Goal: Task Accomplishment & Management: Manage account settings

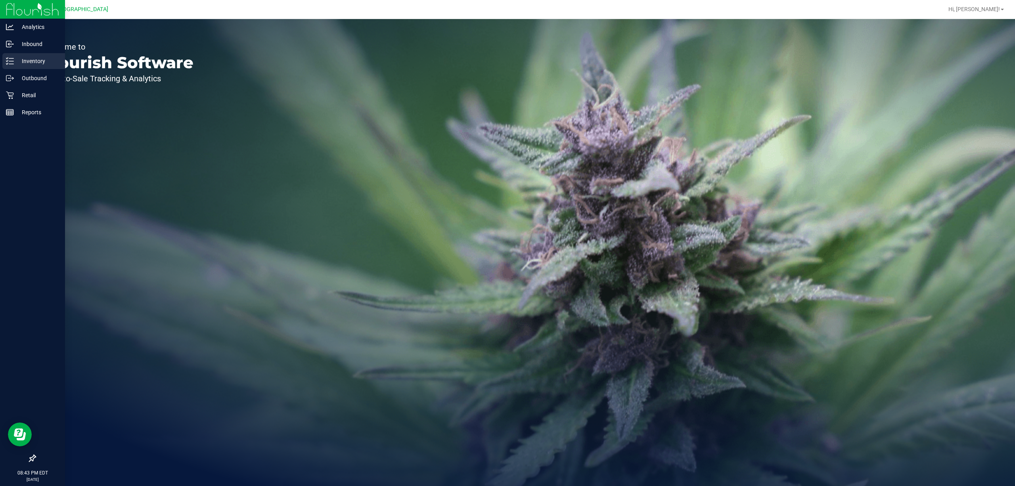
click at [33, 59] on p "Inventory" at bounding box center [38, 61] width 48 height 10
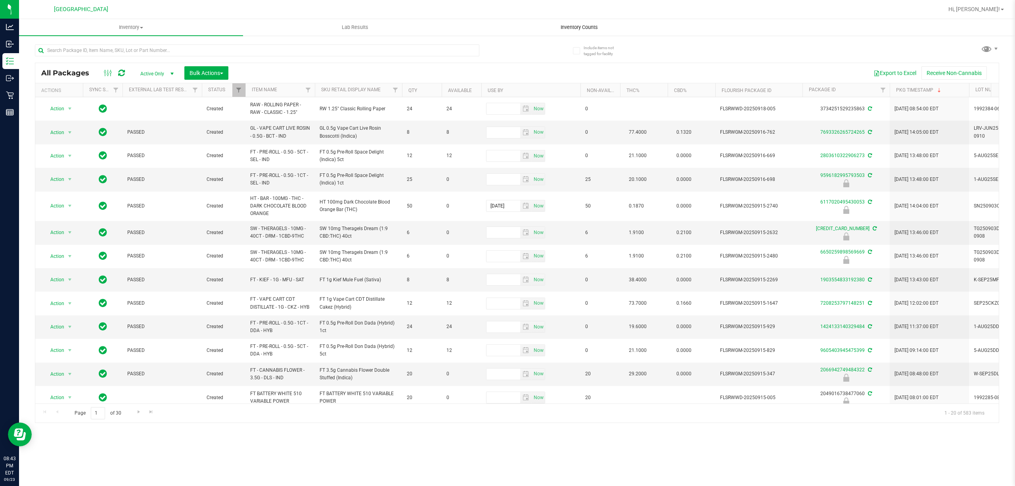
click at [587, 27] on span "Inventory Counts" at bounding box center [579, 27] width 59 height 7
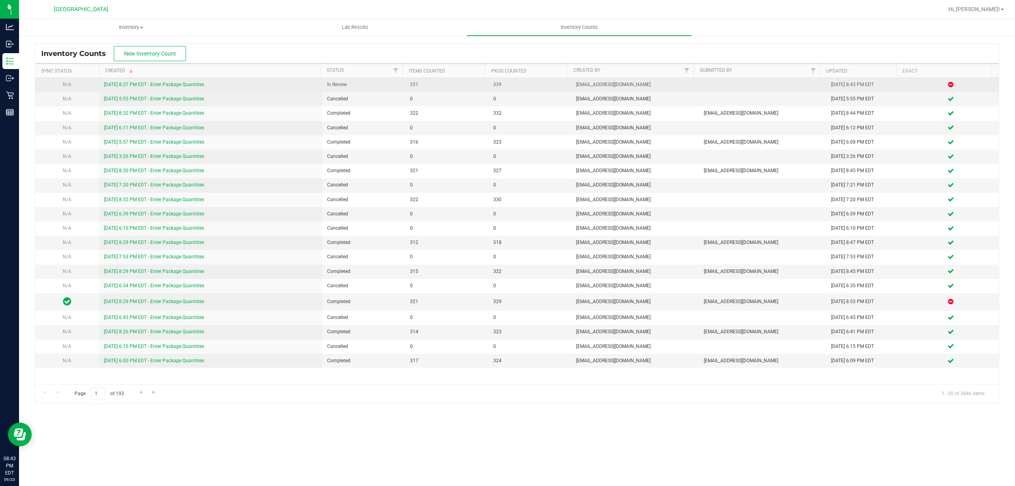
click at [125, 84] on link "[DATE] 8:27 PM EDT - Enter Package Quantities" at bounding box center [154, 85] width 100 height 6
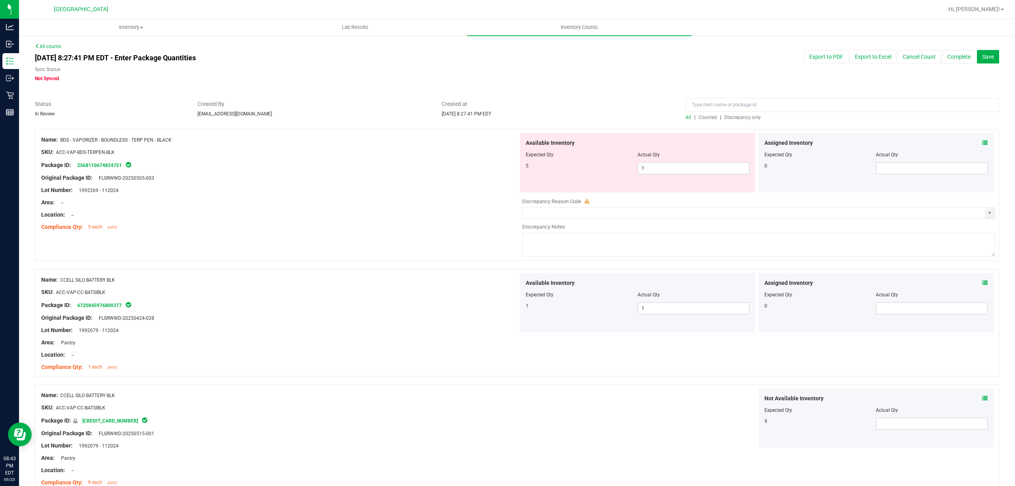
click at [738, 119] on span "Discrepancy only" at bounding box center [743, 118] width 36 height 6
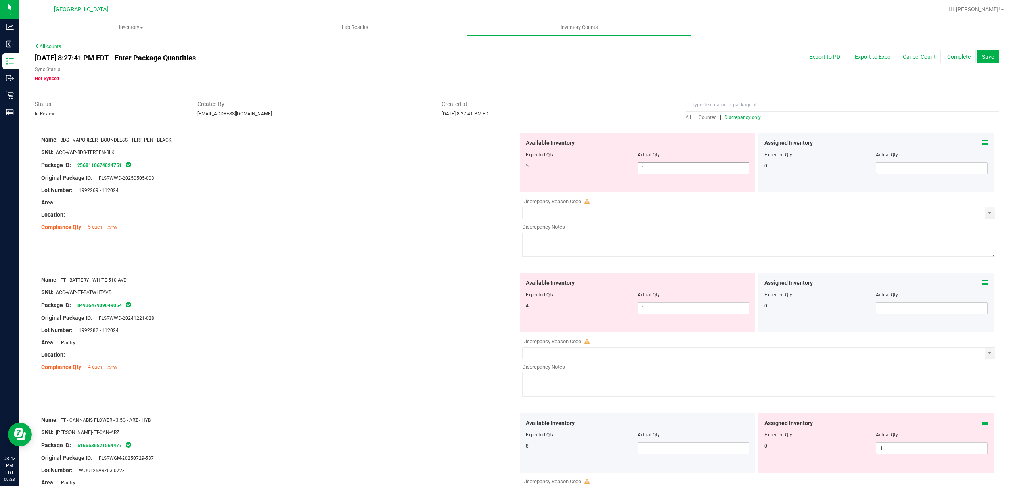
click at [683, 169] on span "1 1" at bounding box center [694, 168] width 112 height 12
type input "5"
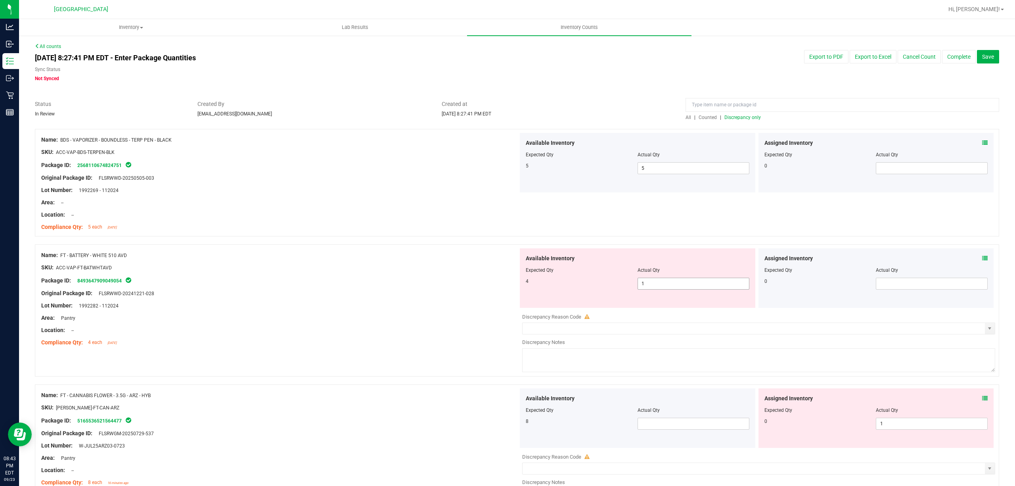
click at [647, 286] on span "1 1" at bounding box center [694, 284] width 112 height 12
type input "4"
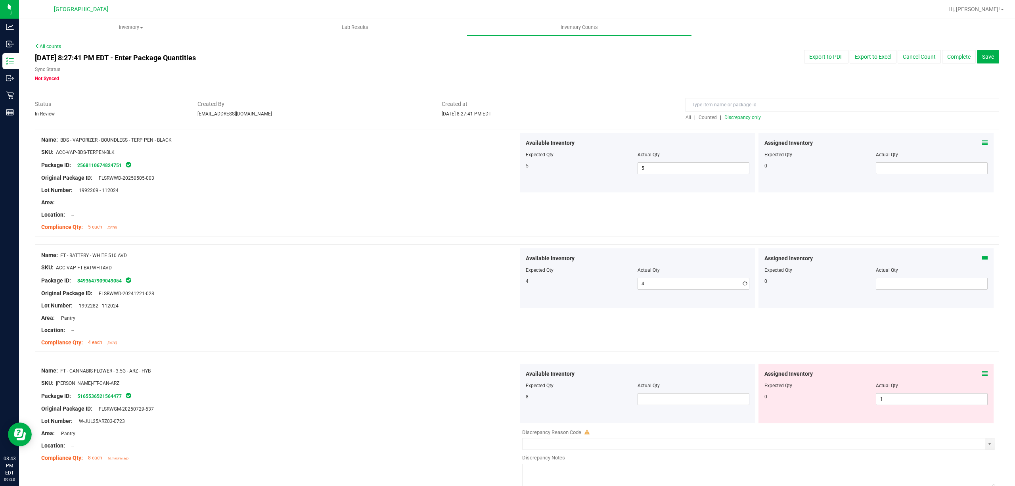
click at [402, 295] on div "Original Package ID: FLSRWWD-20241221-028" at bounding box center [279, 293] width 477 height 8
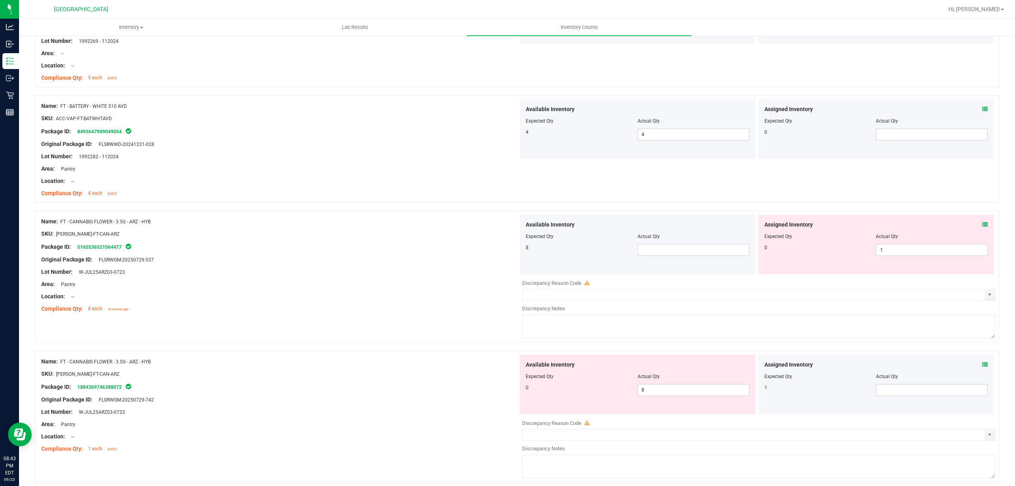
scroll to position [159, 0]
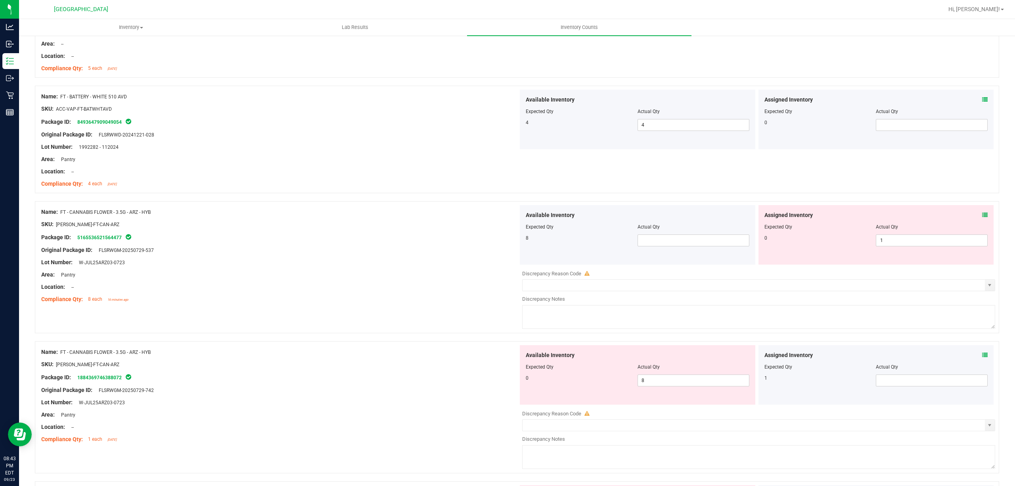
click at [900, 234] on div at bounding box center [877, 232] width 224 height 4
click at [900, 242] on span "1 1" at bounding box center [932, 240] width 112 height 12
click at [678, 238] on span at bounding box center [694, 240] width 112 height 12
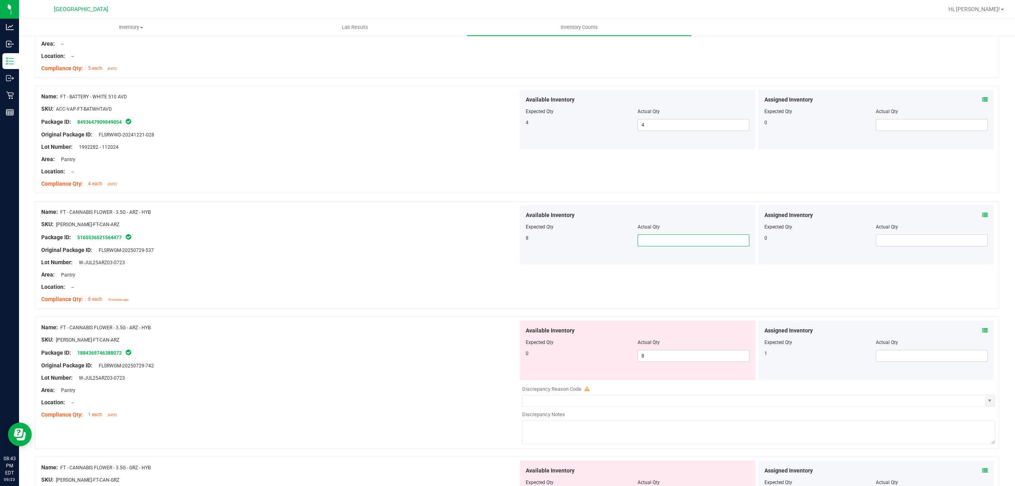
type input "8"
click at [689, 354] on span "8 8" at bounding box center [694, 356] width 112 height 12
click at [878, 356] on span at bounding box center [932, 356] width 112 height 12
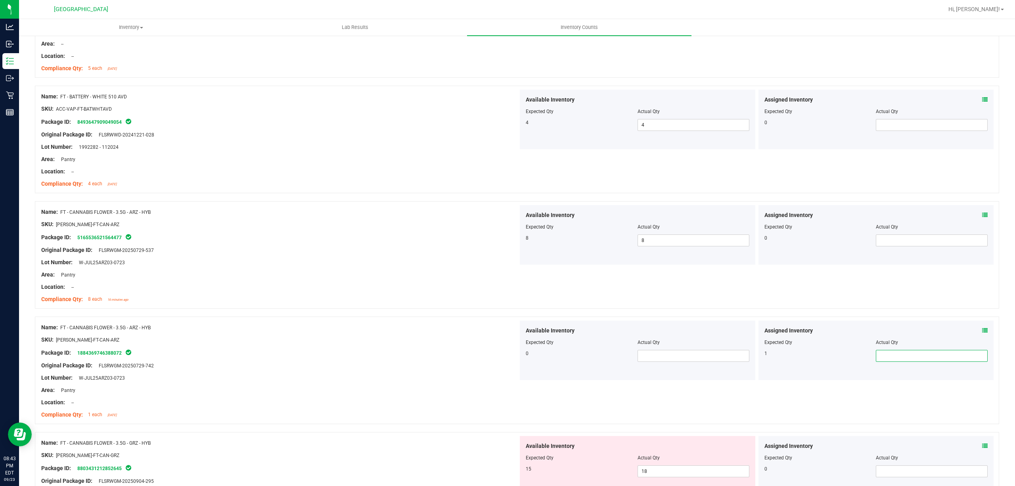
type input "1"
click at [436, 281] on div at bounding box center [279, 281] width 477 height 4
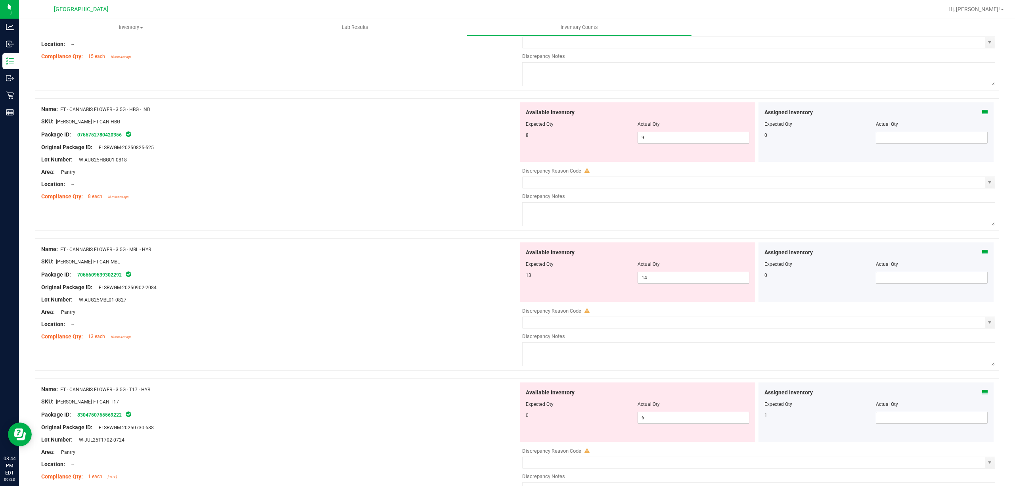
scroll to position [635, 0]
click at [685, 421] on span "6 6" at bounding box center [694, 415] width 112 height 12
click at [935, 420] on span at bounding box center [932, 415] width 112 height 12
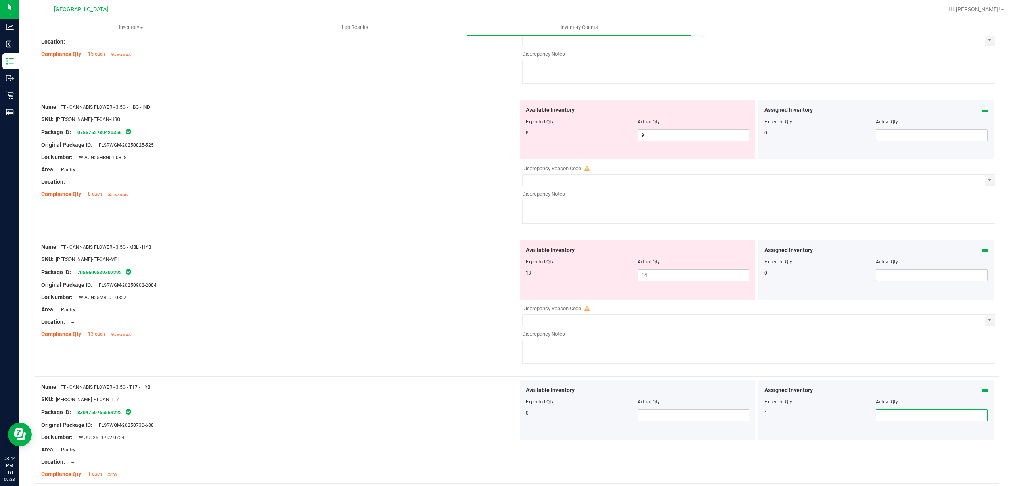
type input "1"
click at [284, 294] on div "Lot Number: W-AUG25MBL01-0827" at bounding box center [279, 297] width 477 height 8
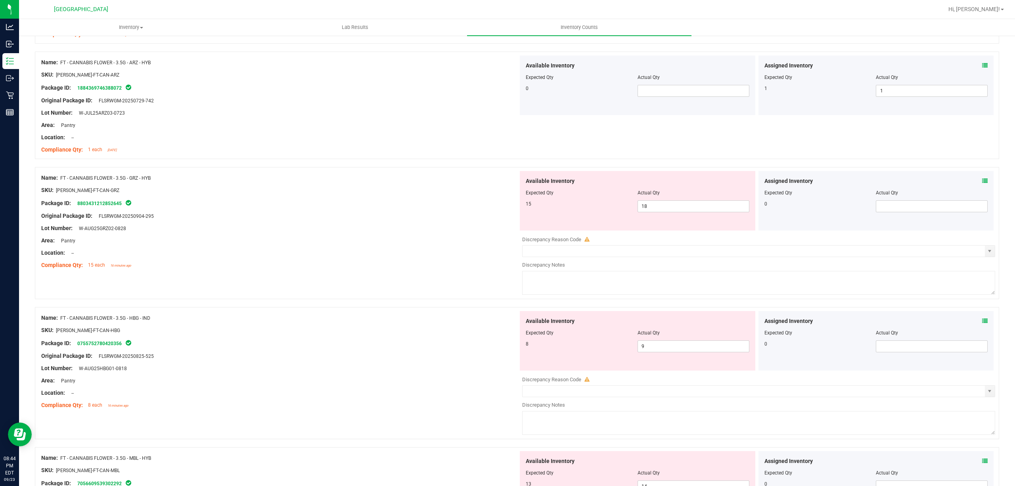
scroll to position [423, 0]
click at [678, 210] on span "18 18" at bounding box center [694, 207] width 112 height 12
type input "15"
click at [426, 260] on div at bounding box center [279, 260] width 477 height 4
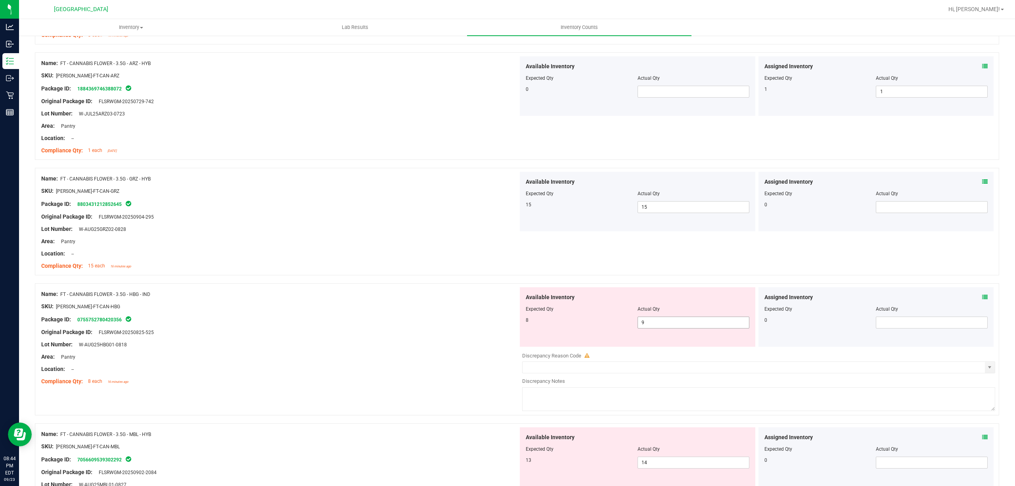
click at [657, 324] on span "9 9" at bounding box center [694, 323] width 112 height 12
type input "8"
click at [437, 324] on div "Package ID: 0755752780420356" at bounding box center [279, 320] width 477 height 10
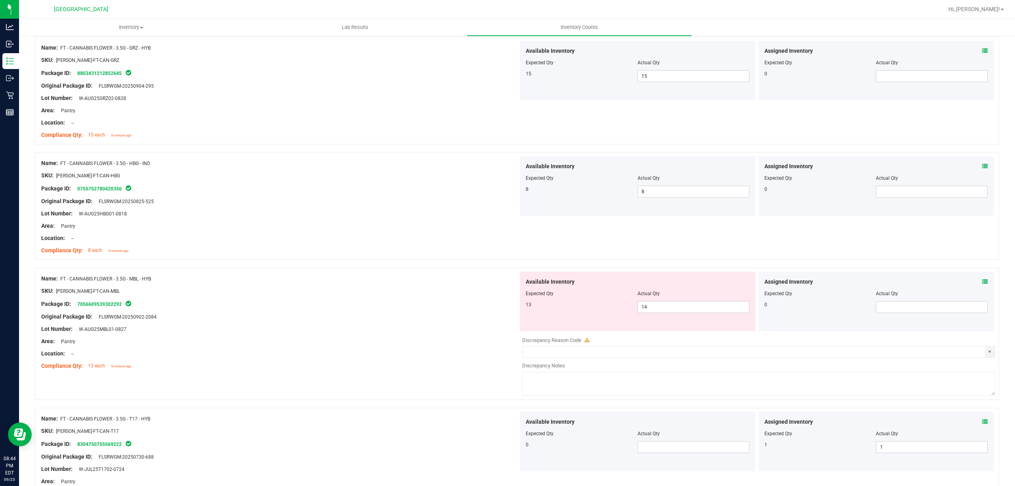
scroll to position [582, 0]
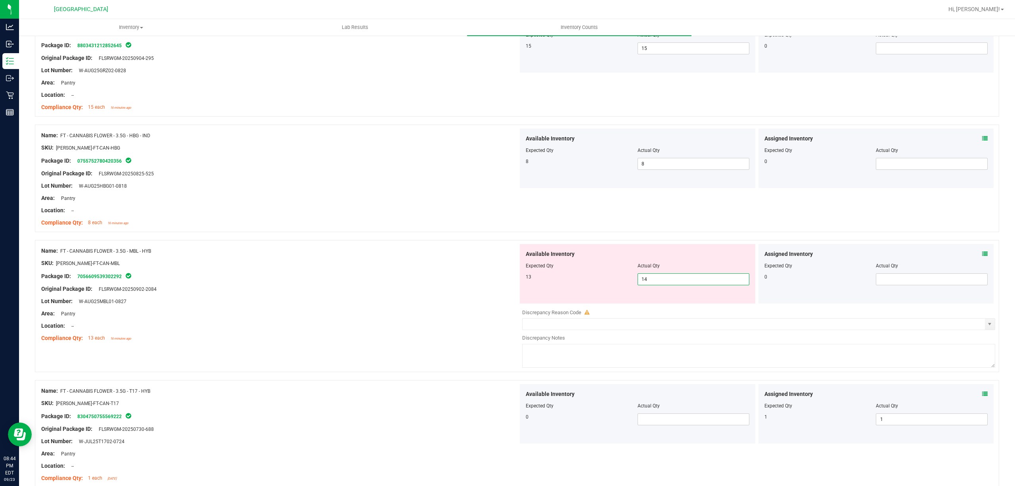
click at [685, 279] on span "14 14" at bounding box center [694, 279] width 112 height 12
type input "13"
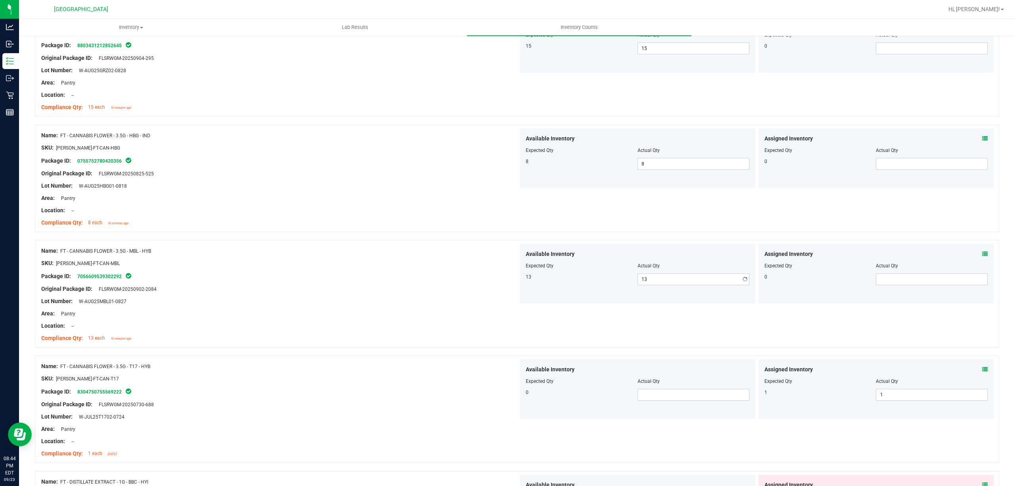
click at [440, 273] on div "Package ID: 7056609539302292" at bounding box center [279, 276] width 477 height 10
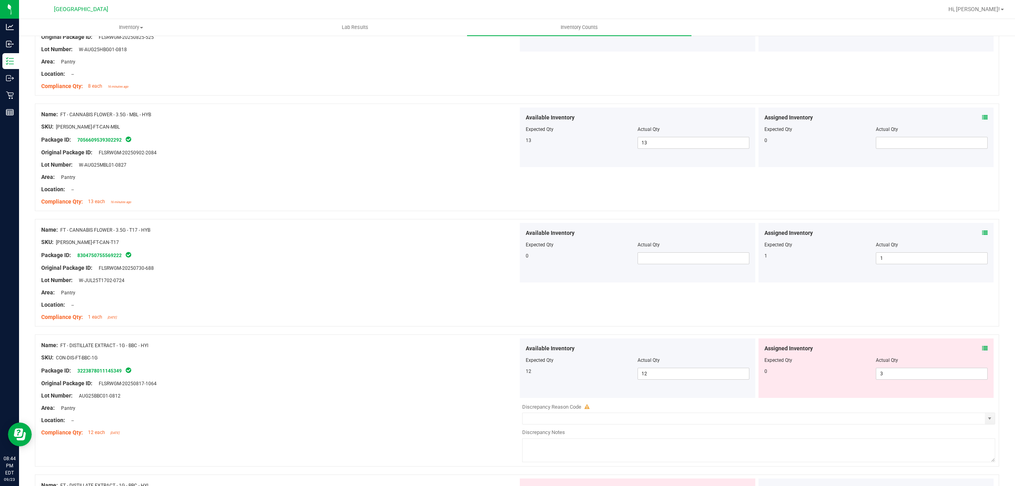
scroll to position [740, 0]
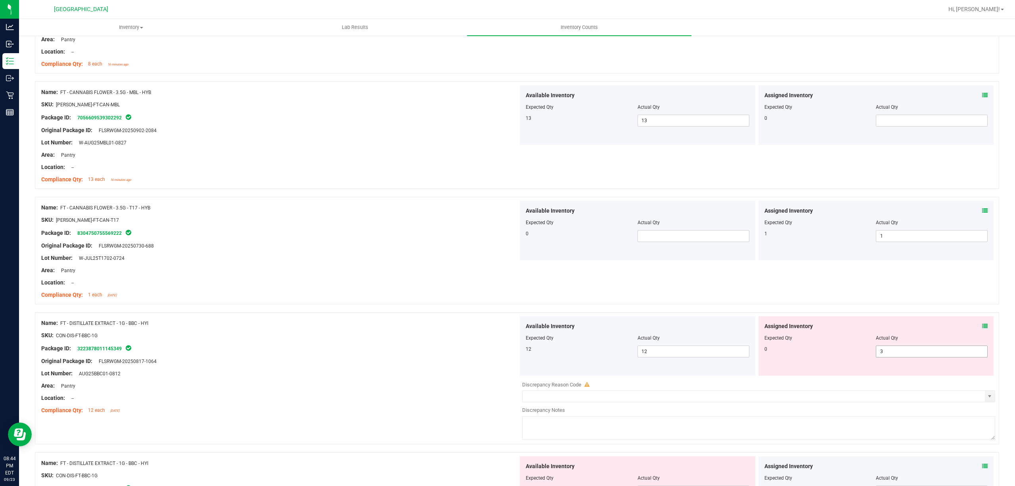
click at [895, 352] on span "3 3" at bounding box center [932, 351] width 112 height 12
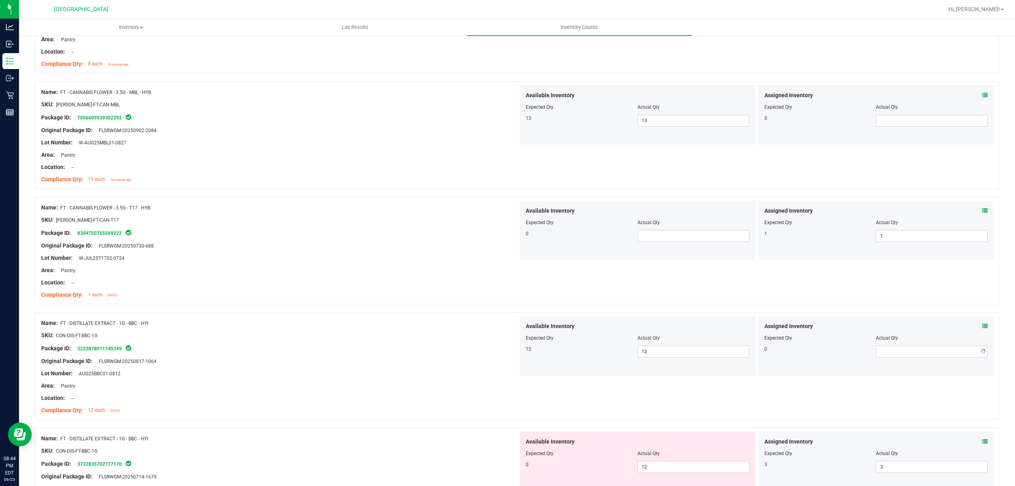
click at [261, 250] on div "Original Package ID: FLSRWGM-20250730-688" at bounding box center [279, 246] width 477 height 8
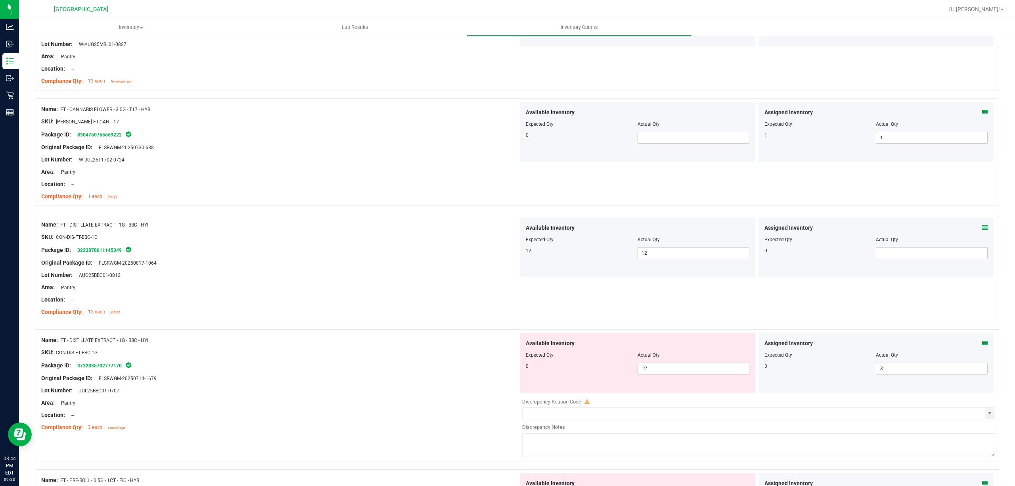
scroll to position [846, 0]
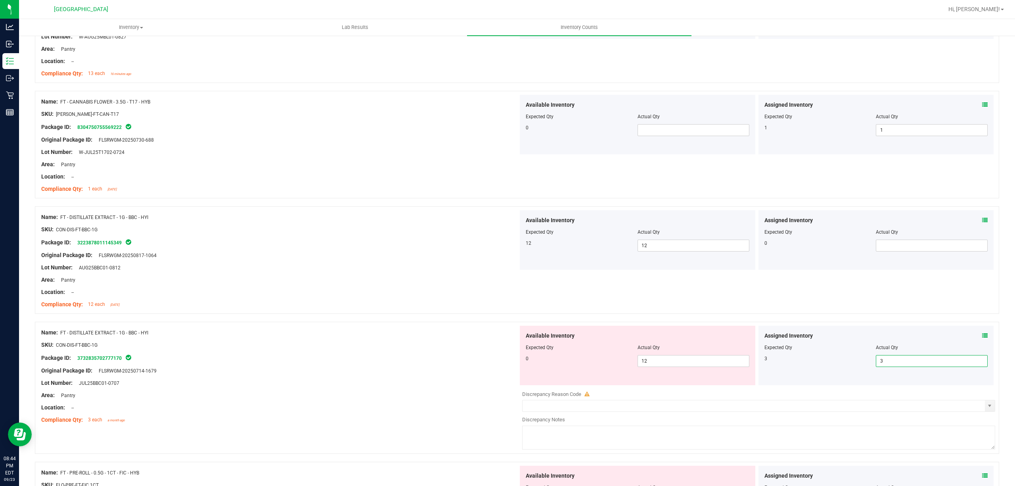
click at [892, 367] on span "3 3" at bounding box center [932, 361] width 112 height 12
click at [678, 363] on span "12 12" at bounding box center [694, 361] width 112 height 12
type input "1"
click at [919, 370] on div "Assigned Inventory Expected Qty Actual Qty 3" at bounding box center [877, 356] width 236 height 60
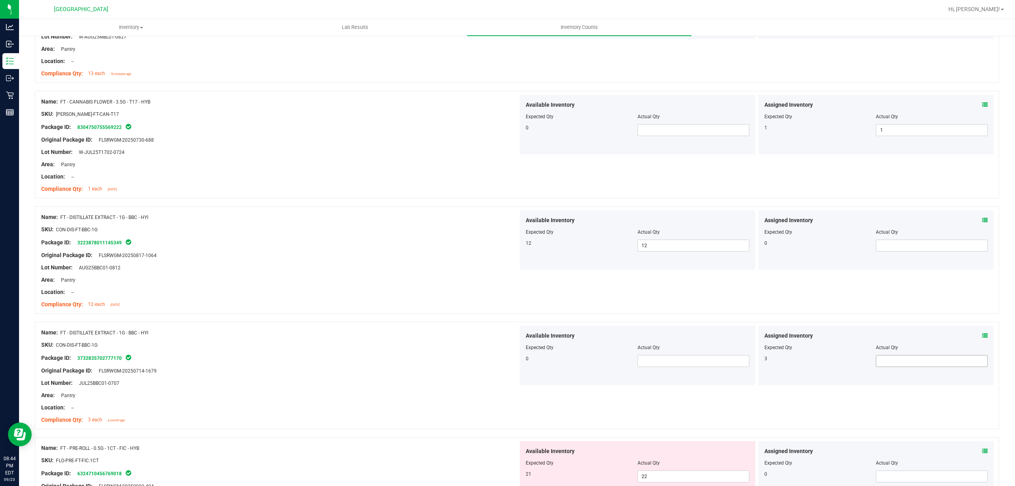
click at [906, 363] on span at bounding box center [932, 361] width 112 height 12
type input "3"
click at [341, 240] on div "Package ID: 3223878011145349" at bounding box center [279, 243] width 477 height 10
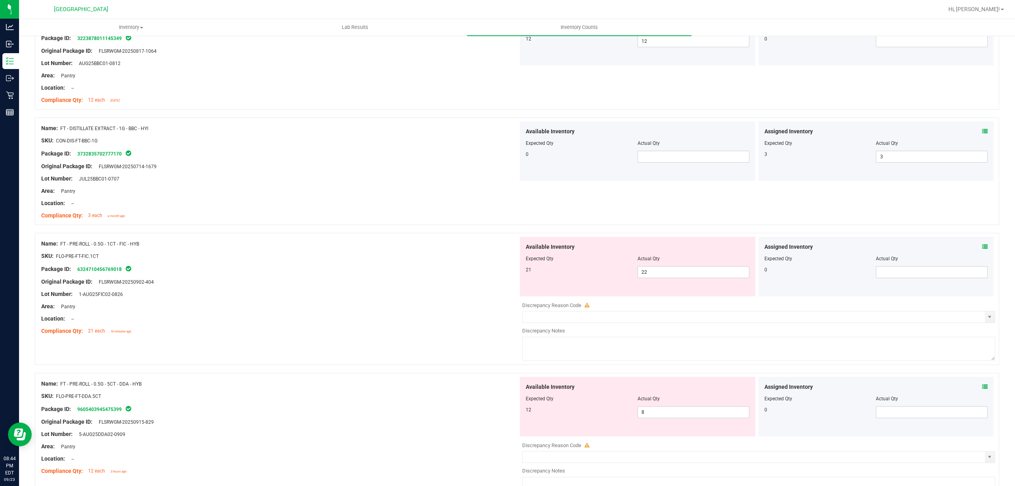
scroll to position [1058, 0]
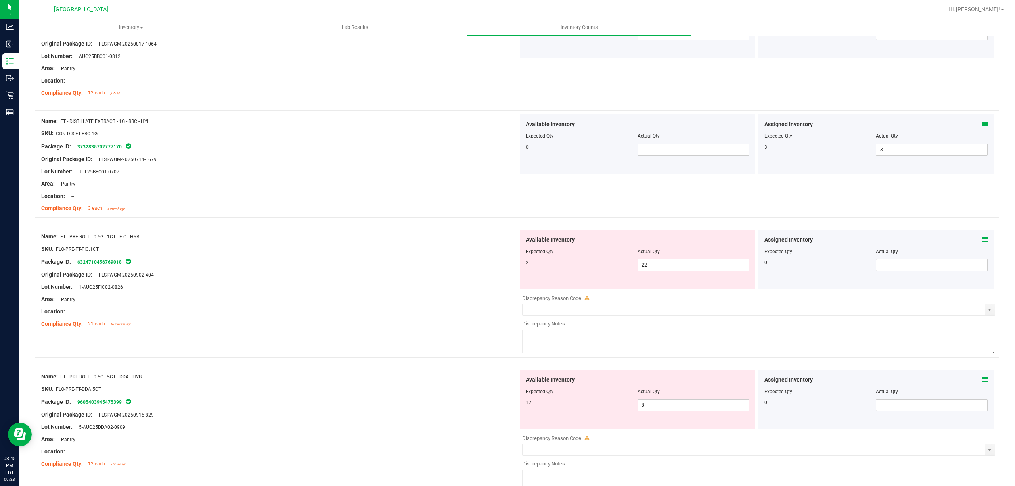
click at [649, 269] on span "22 22" at bounding box center [694, 265] width 112 height 12
type input "21"
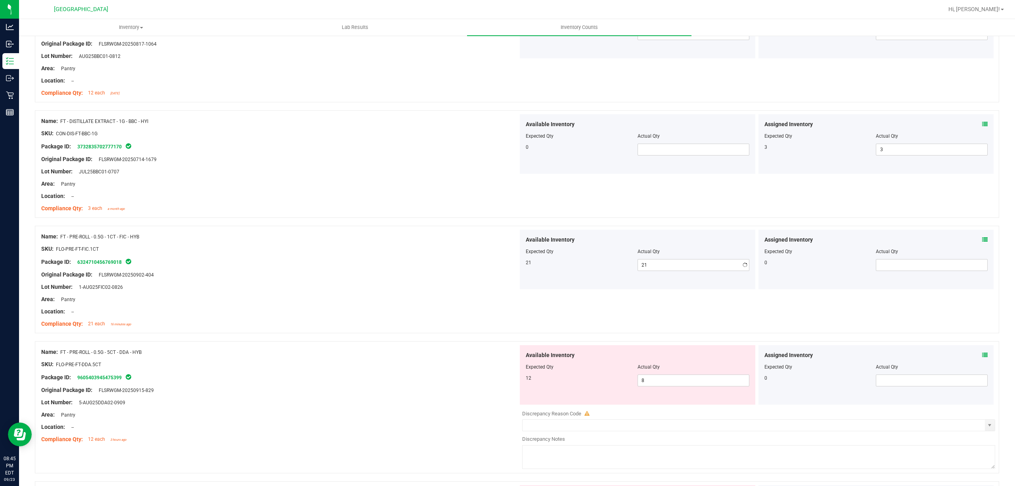
click at [446, 231] on div "Name: FT - PRE-ROLL - 0.5G - 1CT - FIC - HYB SKU: FLO-PRE-FT-FIC.1CT Package ID…" at bounding box center [517, 279] width 965 height 107
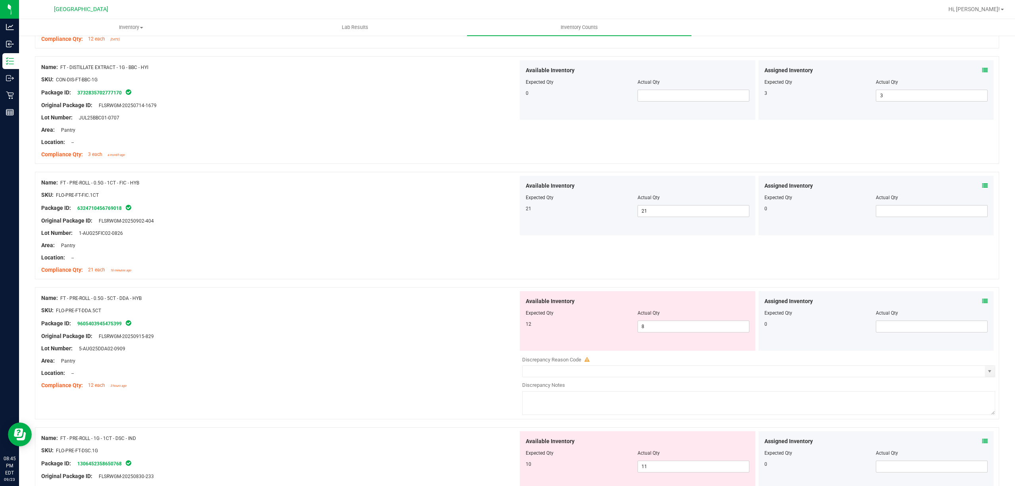
scroll to position [1163, 0]
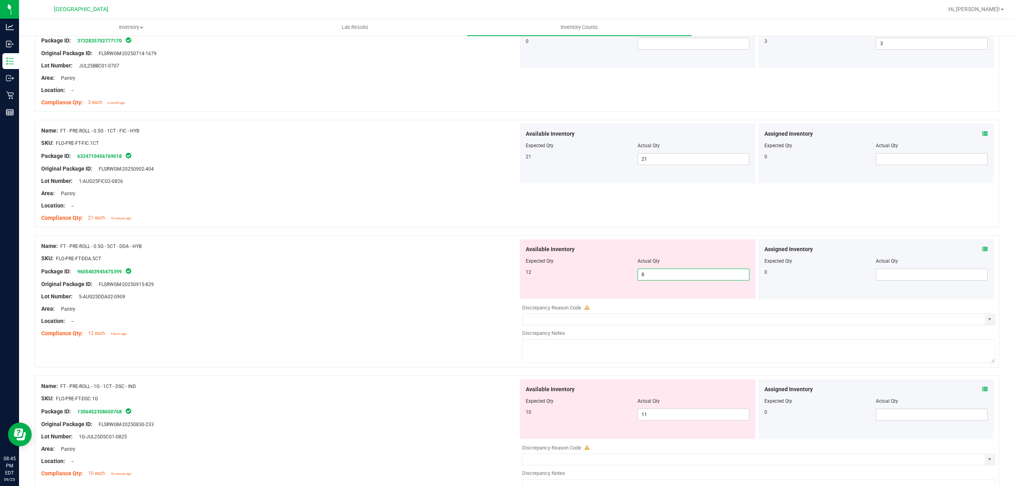
click at [668, 278] on span "8 8" at bounding box center [694, 275] width 112 height 12
type input "12"
click at [457, 262] on div "SKU: FLO-PRE-FT-DDA.5CT" at bounding box center [279, 258] width 477 height 8
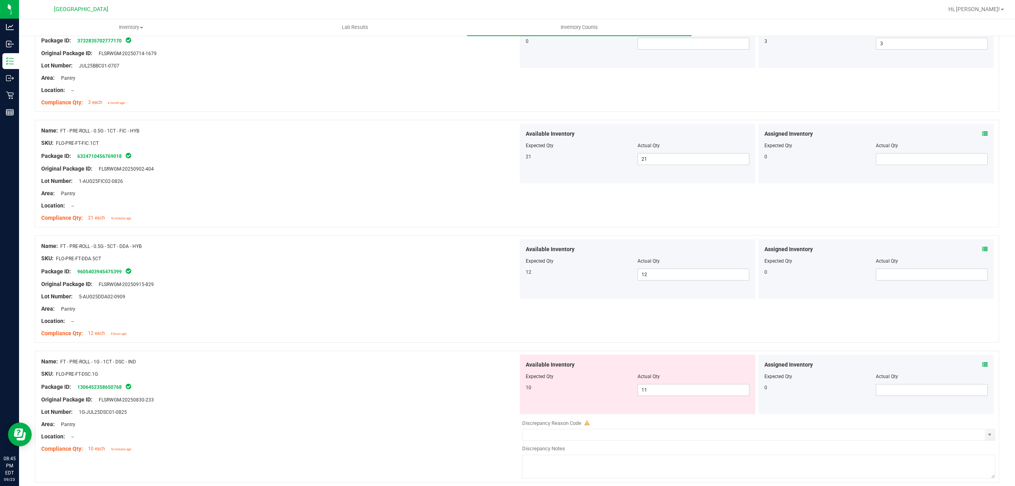
scroll to position [1269, 0]
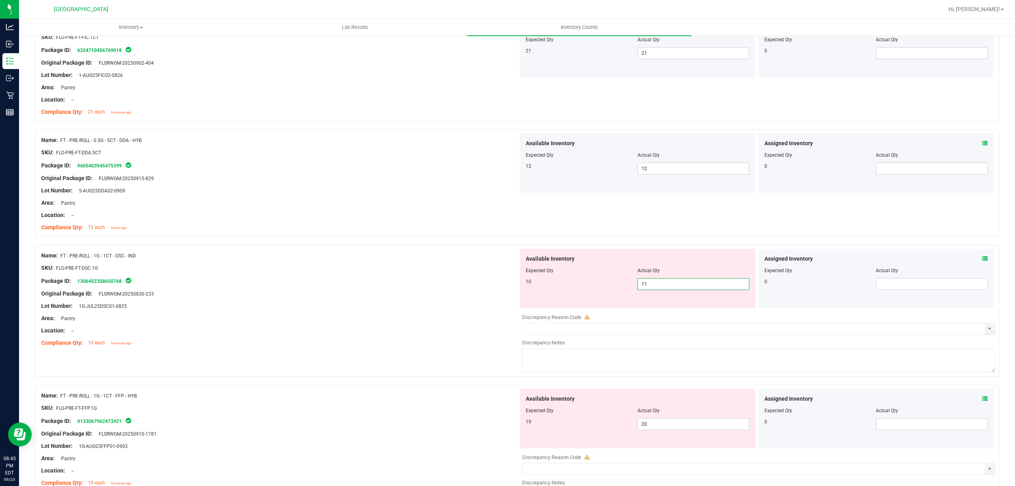
click at [664, 285] on span "11 11" at bounding box center [694, 284] width 112 height 12
type input "1"
click at [679, 430] on span "20 20" at bounding box center [694, 424] width 112 height 12
click at [679, 430] on input "20" at bounding box center [693, 423] width 111 height 11
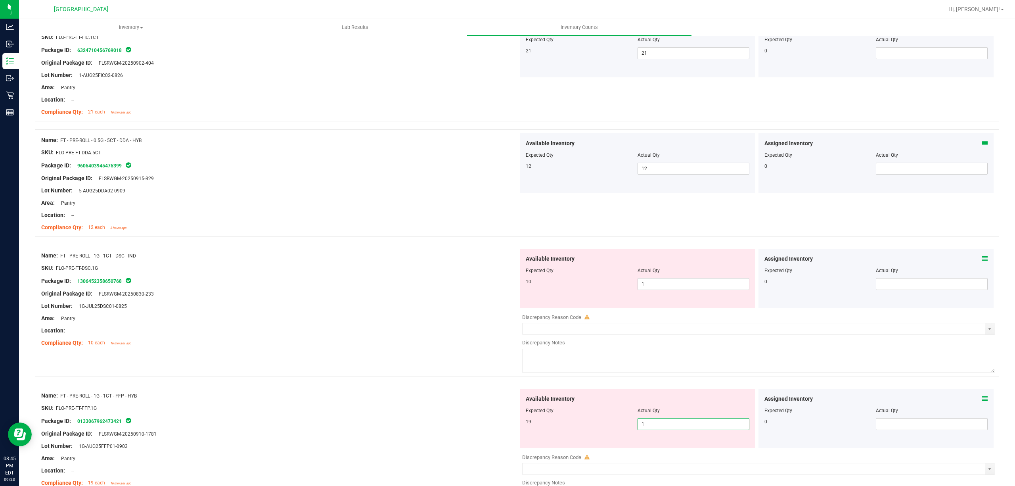
type input "19"
click at [422, 335] on div "Location: --" at bounding box center [279, 330] width 477 height 8
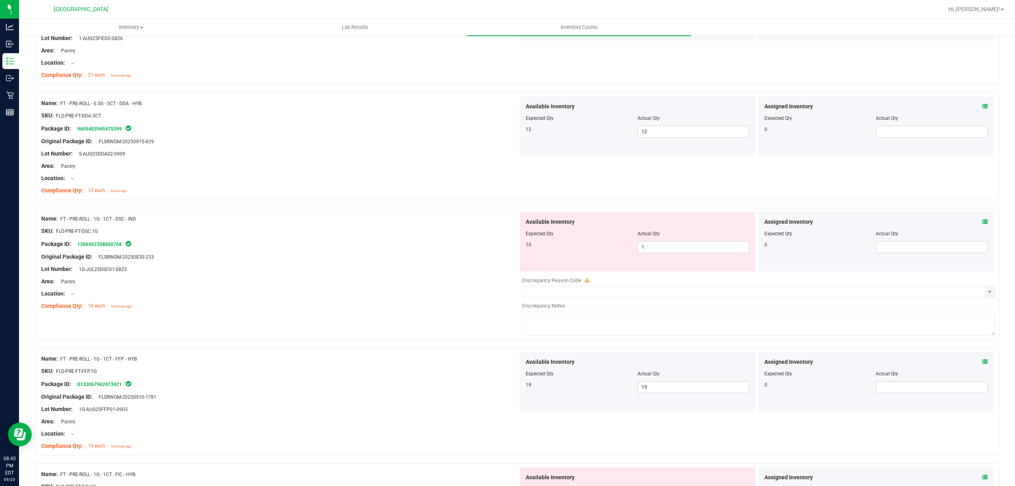
scroll to position [1322, 0]
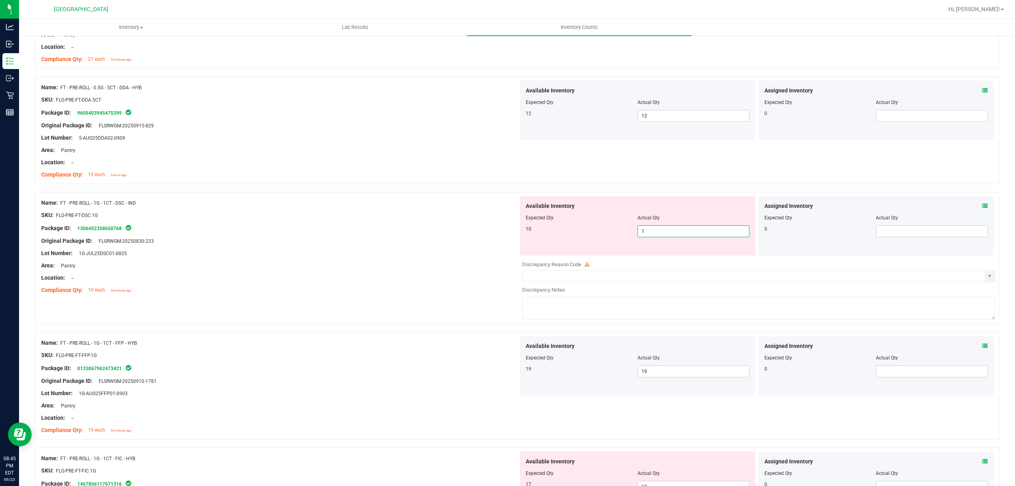
click at [657, 237] on span "1 1" at bounding box center [694, 231] width 112 height 12
type input "10"
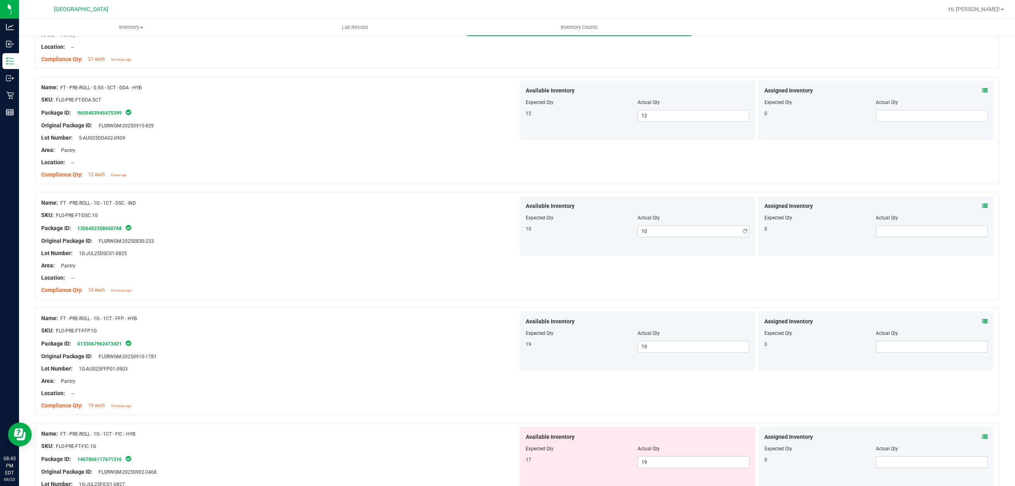
click at [282, 167] on div "Location: --" at bounding box center [279, 162] width 477 height 8
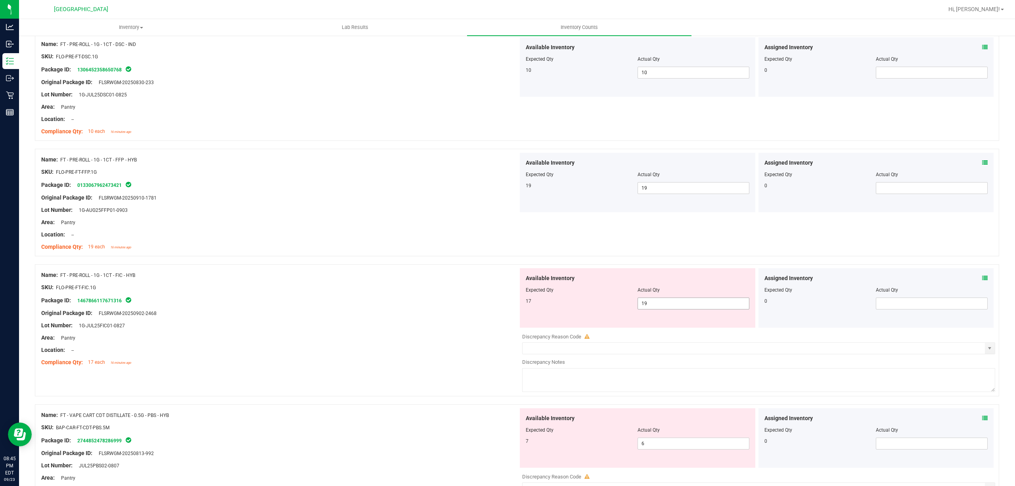
click at [656, 308] on span "19 19" at bounding box center [694, 304] width 112 height 12
type input "1"
type input "17"
click at [437, 302] on div "Package ID: 1467866117671316" at bounding box center [279, 301] width 477 height 10
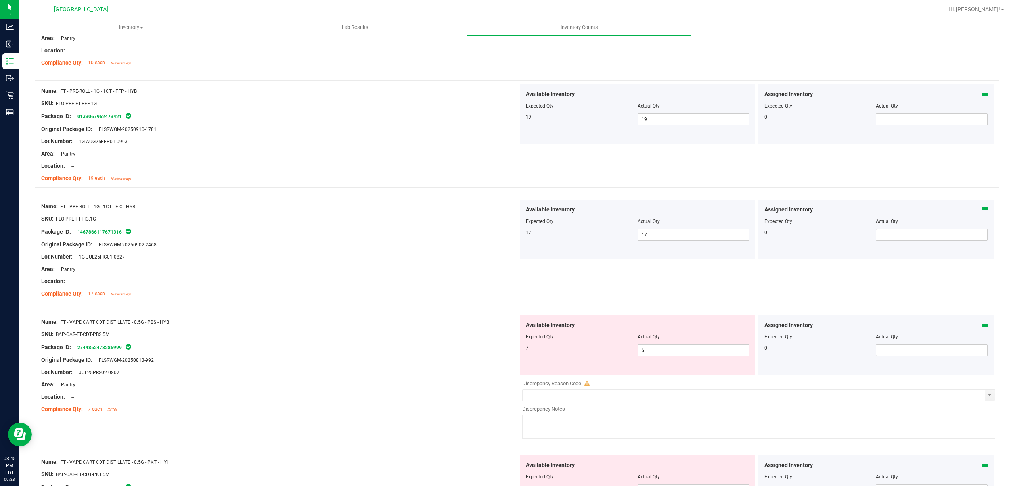
scroll to position [1639, 0]
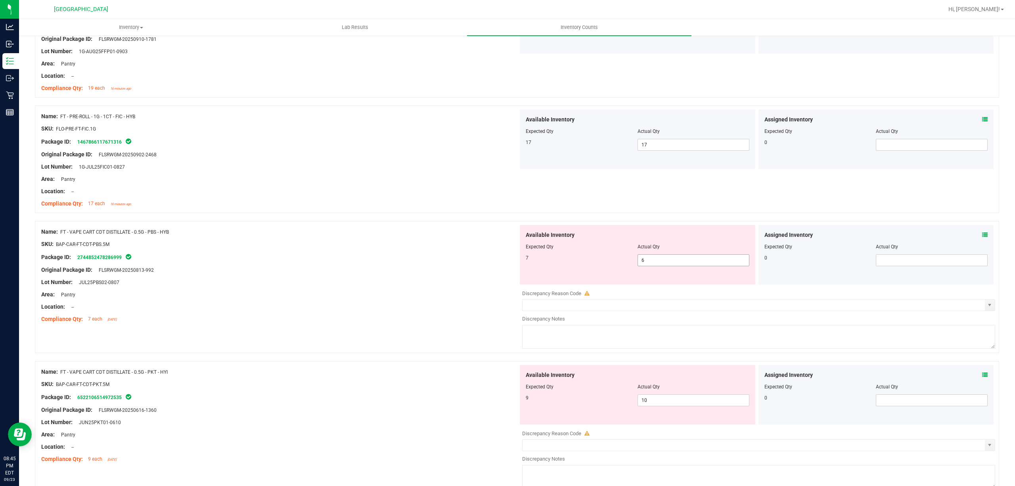
click at [678, 263] on span "6 6" at bounding box center [694, 260] width 112 height 12
click at [676, 406] on div "Available Inventory Expected Qty Actual Qty 9 10 10" at bounding box center [756, 428] width 477 height 126
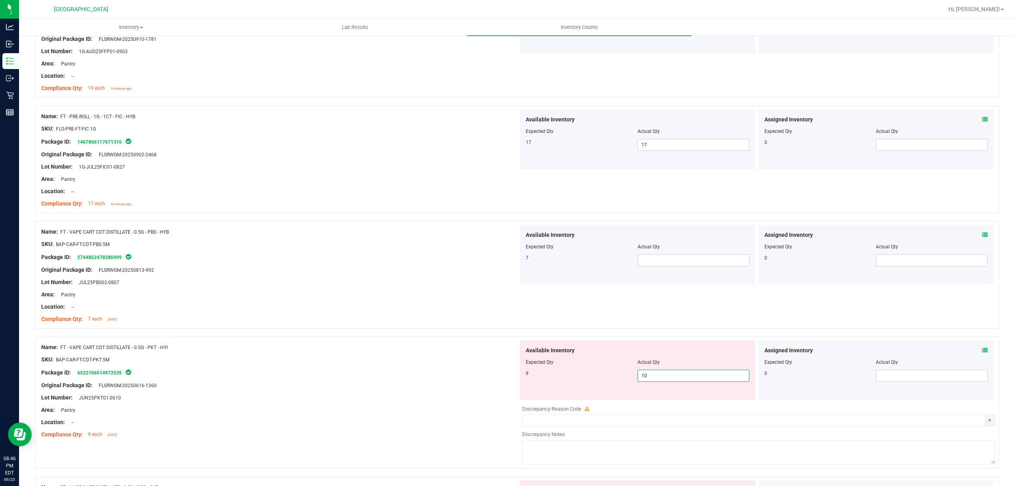
type input "1"
type input "9"
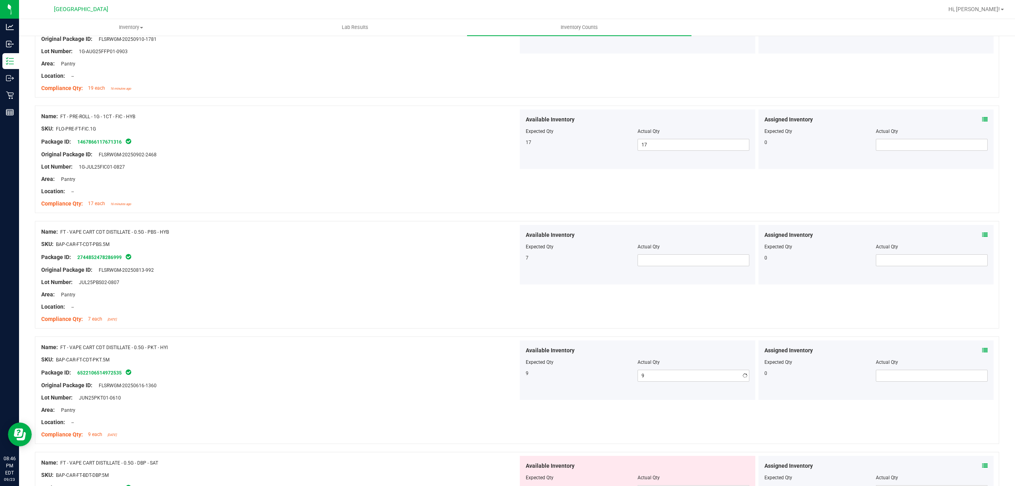
click at [475, 265] on div at bounding box center [279, 264] width 477 height 4
click at [679, 264] on span at bounding box center [694, 260] width 112 height 12
type input "7"
click at [460, 271] on div "Original Package ID: FLSRWGM-20250813-992" at bounding box center [279, 270] width 477 height 8
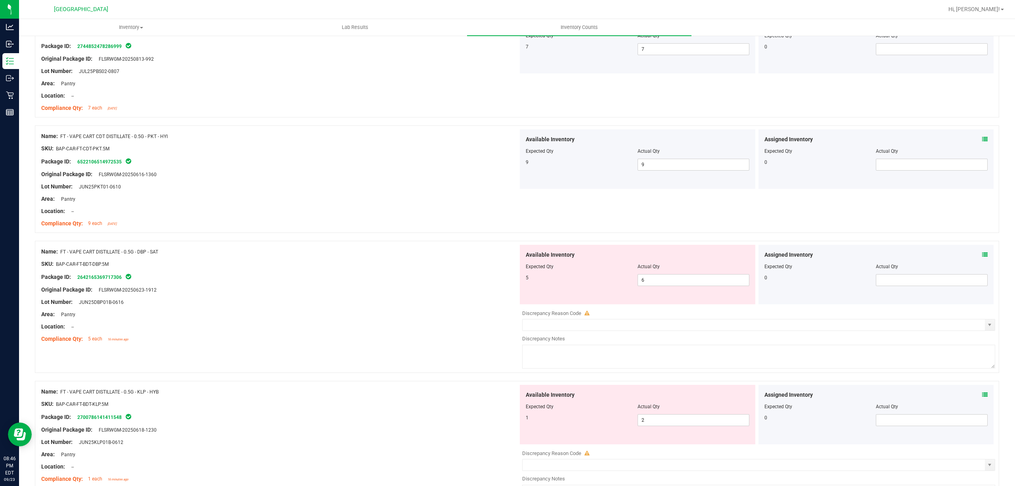
scroll to position [1851, 0]
click at [681, 286] on span "6 6" at bounding box center [694, 280] width 112 height 12
type input "5"
click at [422, 253] on div "Name: FT - VAPE CART DISTILLATE - 0.5G - DBP - SAT" at bounding box center [279, 251] width 477 height 8
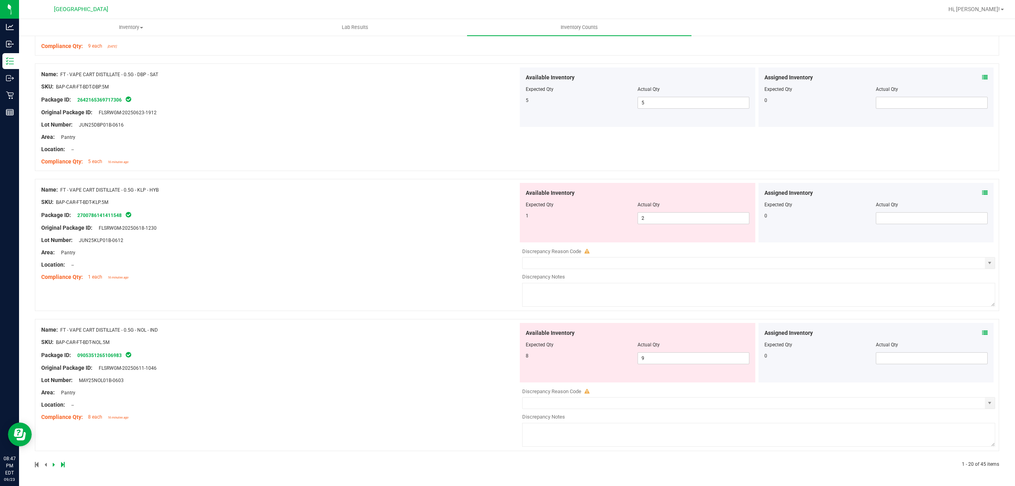
scroll to position [2033, 0]
click at [660, 217] on span "2 2" at bounding box center [694, 218] width 112 height 12
type input "1"
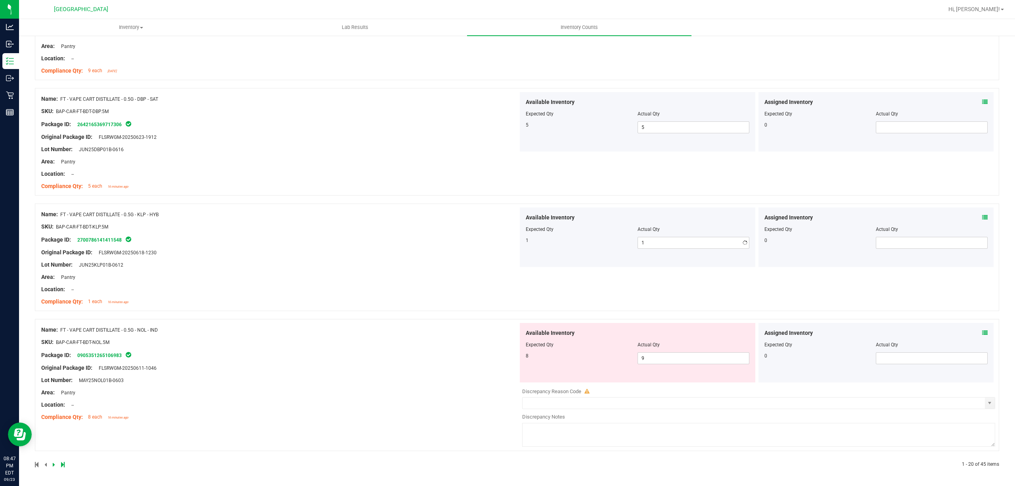
click at [662, 363] on span "9 9" at bounding box center [694, 358] width 112 height 12
type input "8"
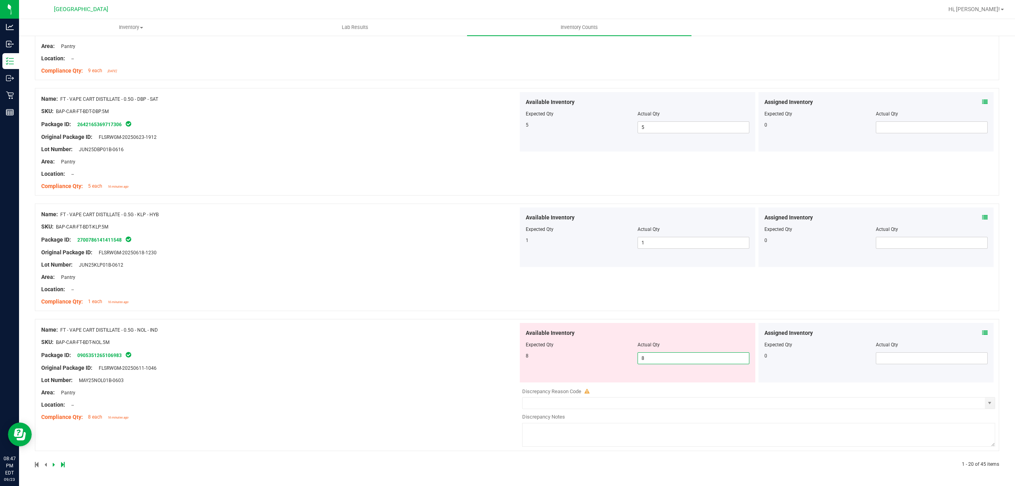
click at [367, 313] on div "Name: FT - VAPE CART DISTILLATE - 0.5G - KLP - HYB SKU: BAP-CAR-FT-BDT-KLP.5M P…" at bounding box center [517, 260] width 965 height 115
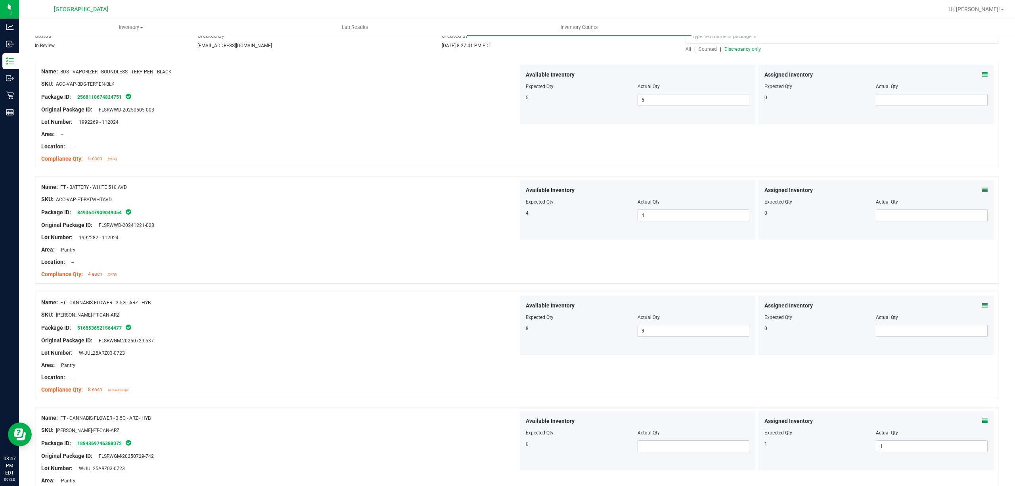
scroll to position [0, 0]
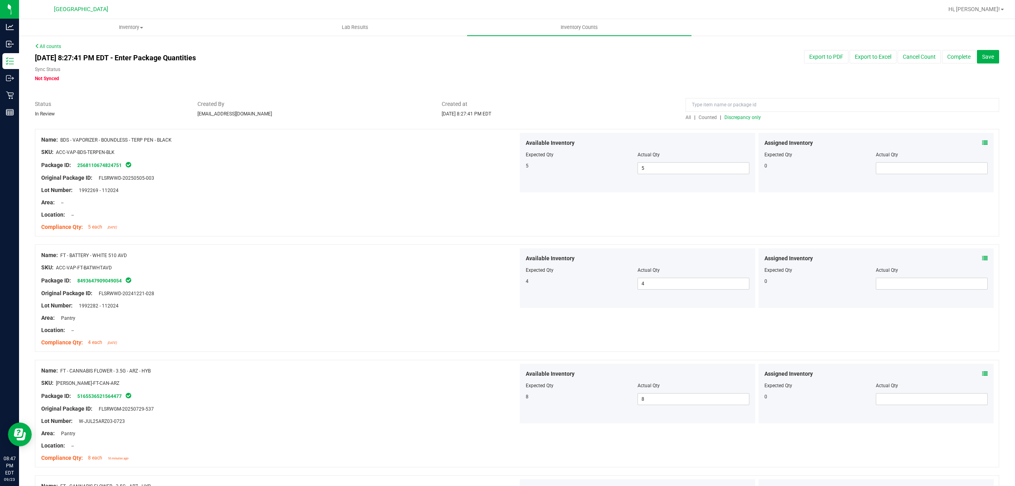
click at [746, 116] on span "Discrepancy only" at bounding box center [743, 118] width 36 height 6
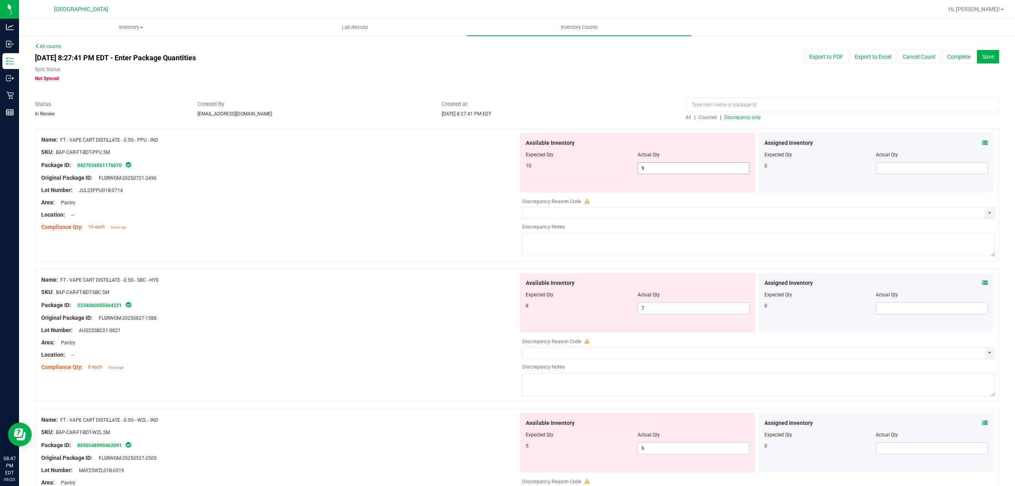
click at [649, 171] on span "9 9" at bounding box center [694, 168] width 112 height 12
click at [686, 305] on div "Available Inventory Expected Qty Actual Qty 8 7 7" at bounding box center [638, 303] width 236 height 60
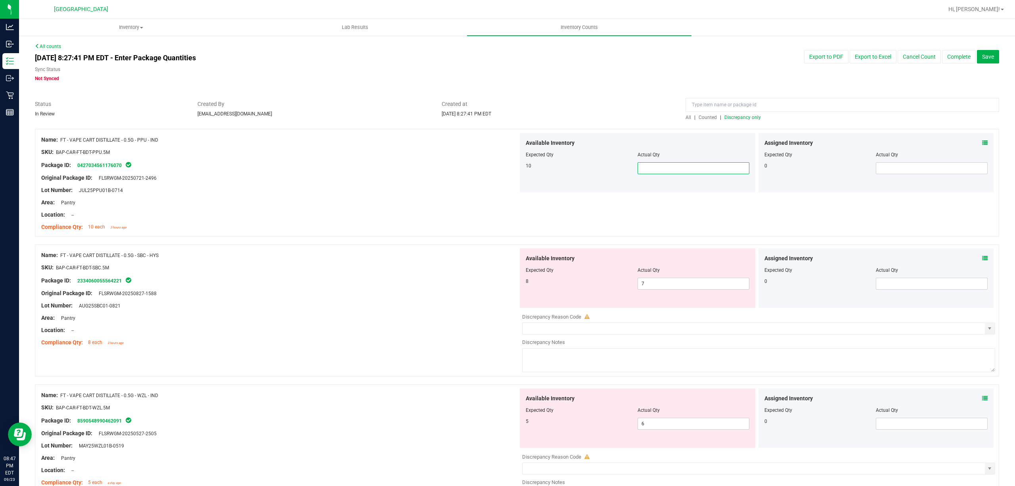
click at [654, 167] on span at bounding box center [694, 168] width 112 height 12
type input "10"
click at [315, 243] on div at bounding box center [517, 240] width 965 height 8
click at [679, 285] on span "7 7" at bounding box center [694, 284] width 112 height 12
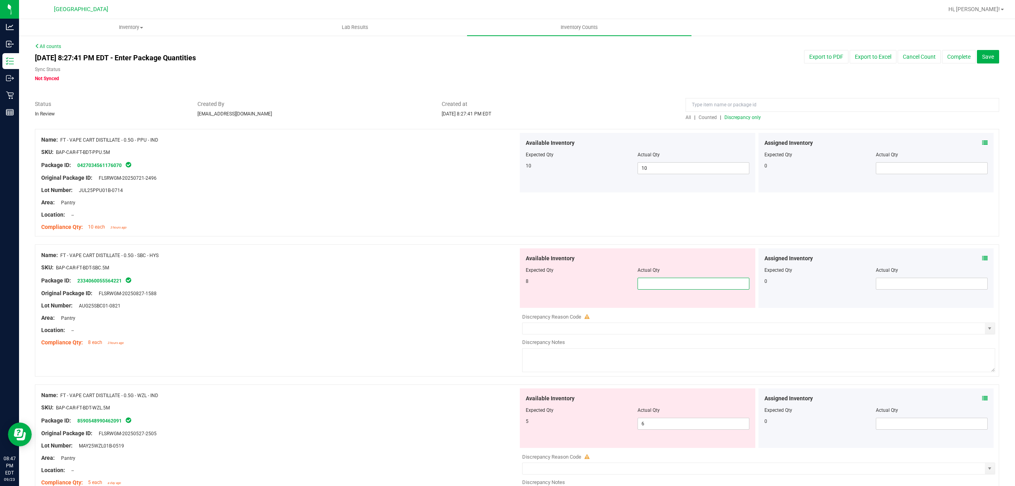
type input "8"
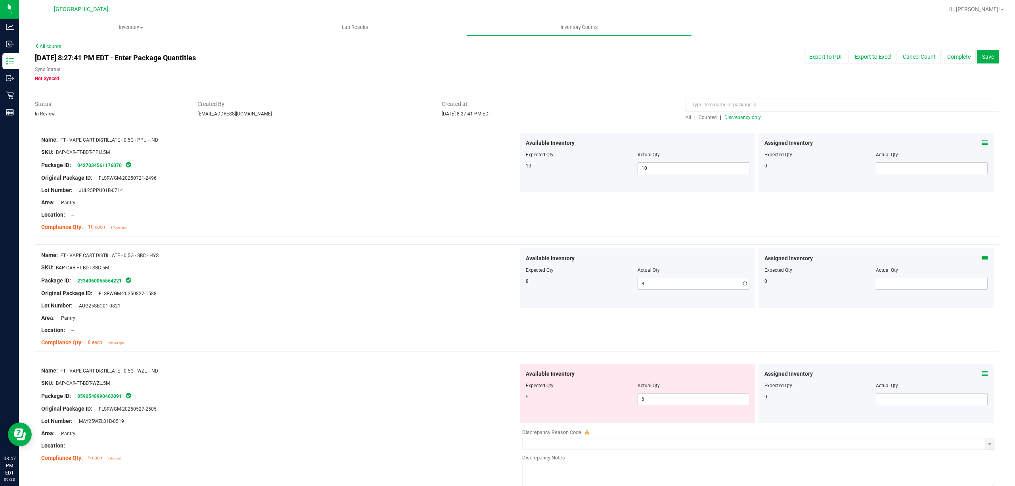
click at [447, 281] on div "Package ID: 2334060055564221" at bounding box center [279, 281] width 477 height 10
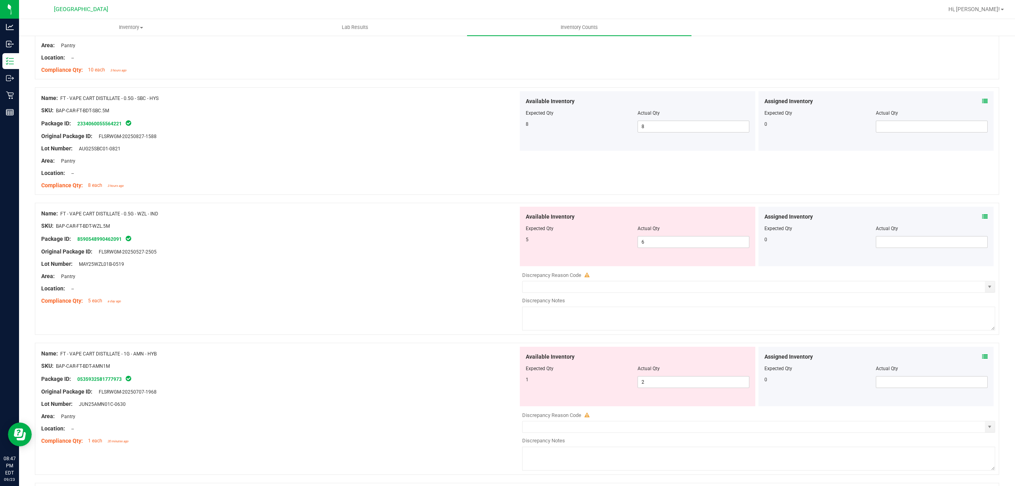
scroll to position [159, 0]
click at [671, 242] on span "6 6" at bounding box center [694, 240] width 112 height 12
type input "5"
click at [662, 381] on div "Available Inventory Expected Qty Actual Qty 1 2 2" at bounding box center [756, 408] width 477 height 126
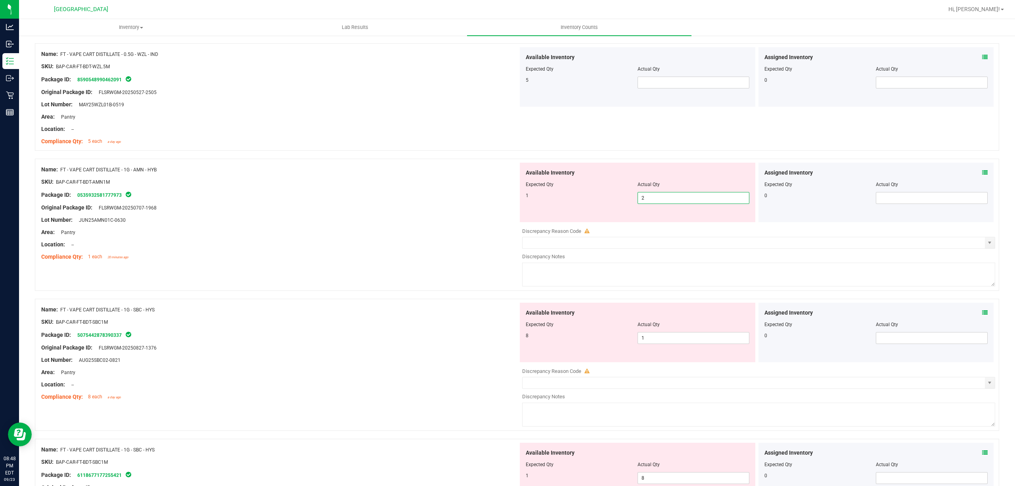
scroll to position [317, 0]
click at [666, 342] on span "1 1" at bounding box center [694, 337] width 112 height 12
type input "8"
click at [407, 303] on div "Name: FT - VAPE CART DISTILLATE - 1G - SBC - HYS SKU: BAP-CAR-FT-BDT-SBC1M Pack…" at bounding box center [279, 352] width 477 height 101
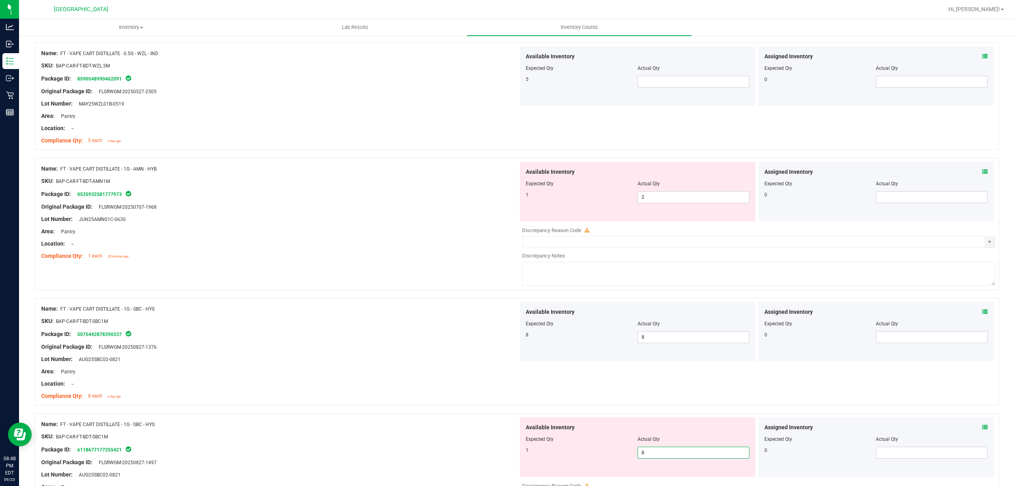
click at [660, 451] on span "8 8" at bounding box center [694, 453] width 112 height 12
type input "1"
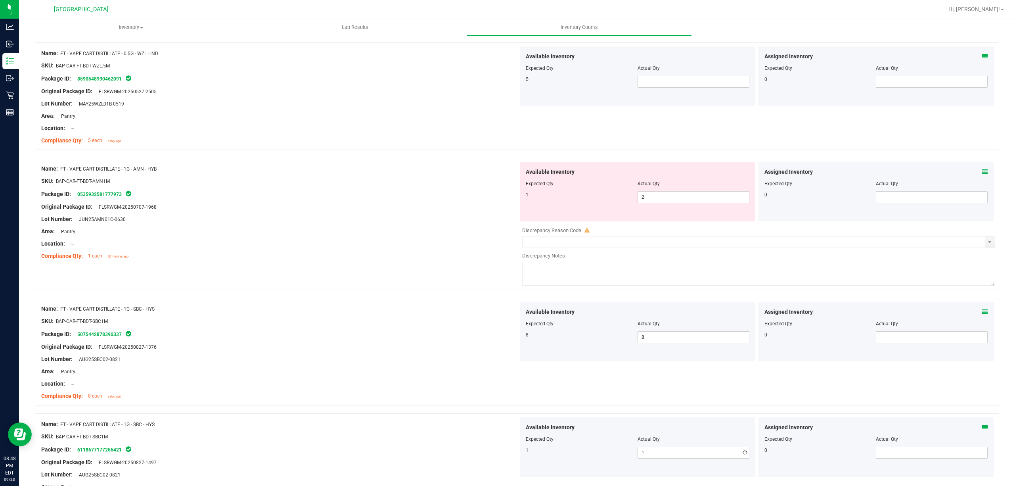
click at [341, 354] on div at bounding box center [279, 353] width 477 height 4
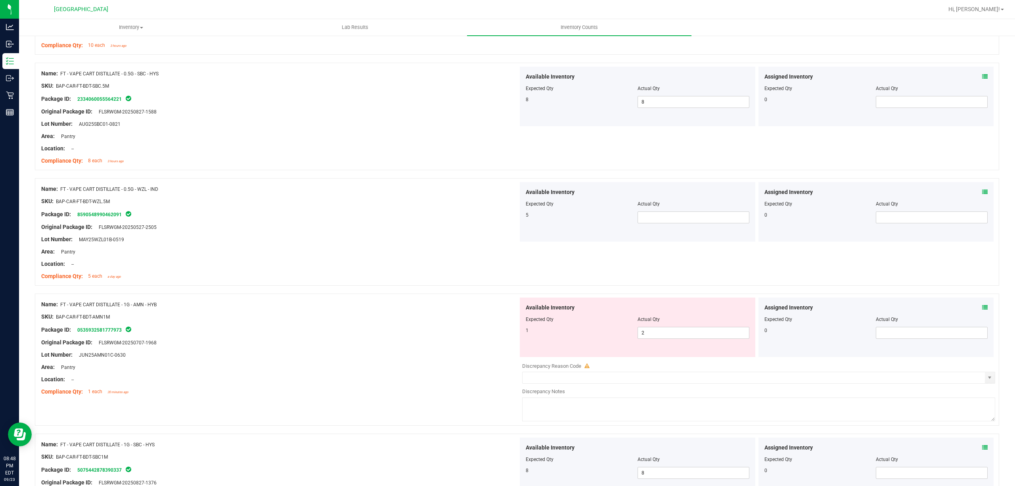
scroll to position [159, 0]
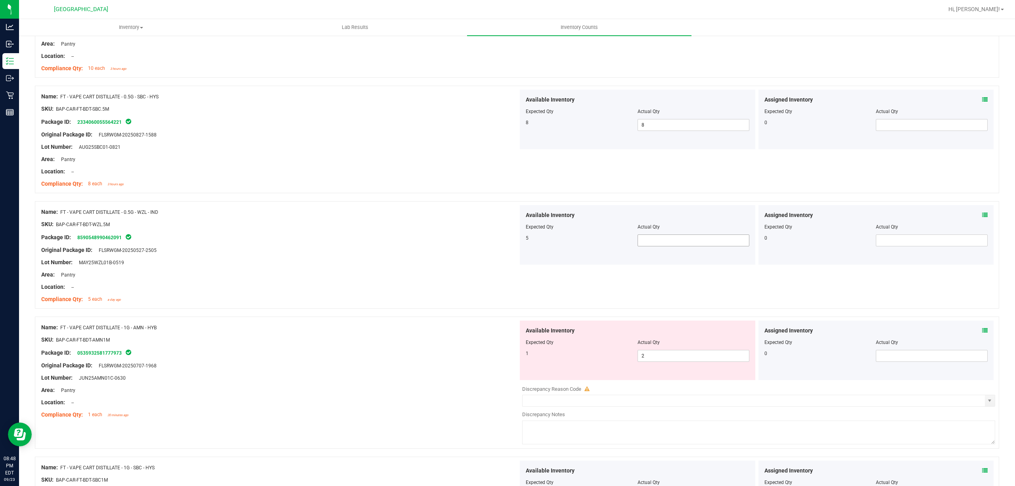
click at [654, 237] on span at bounding box center [694, 240] width 112 height 12
type input "5"
click at [358, 230] on div at bounding box center [279, 230] width 477 height 4
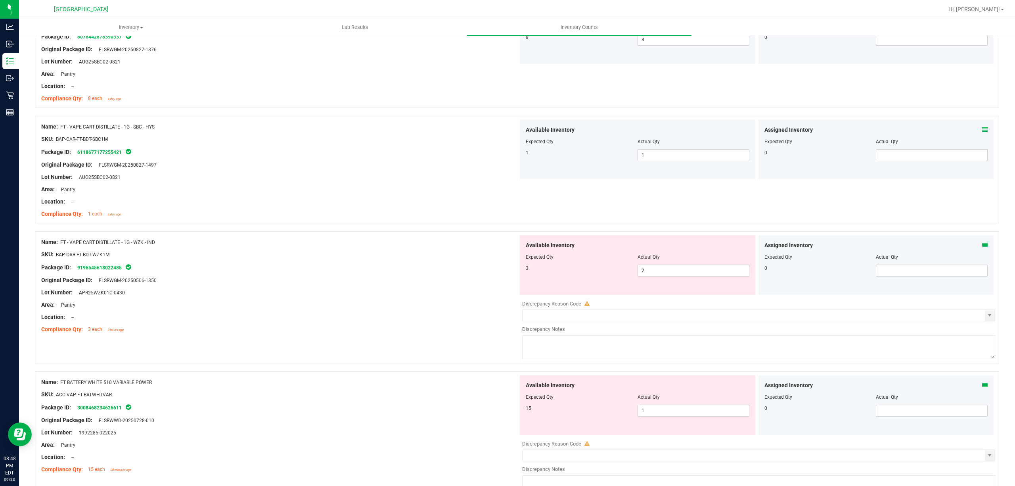
scroll to position [635, 0]
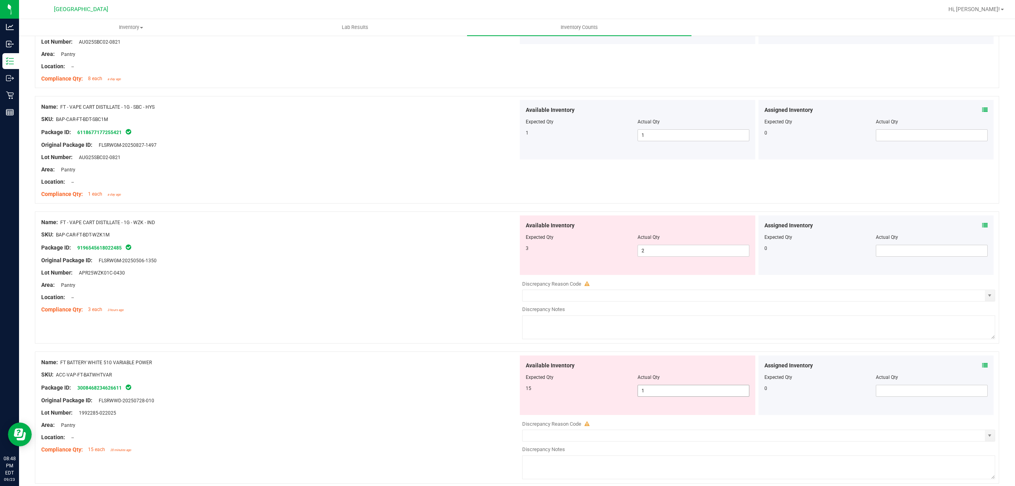
click at [665, 395] on span "1 1" at bounding box center [694, 391] width 112 height 12
type input "15"
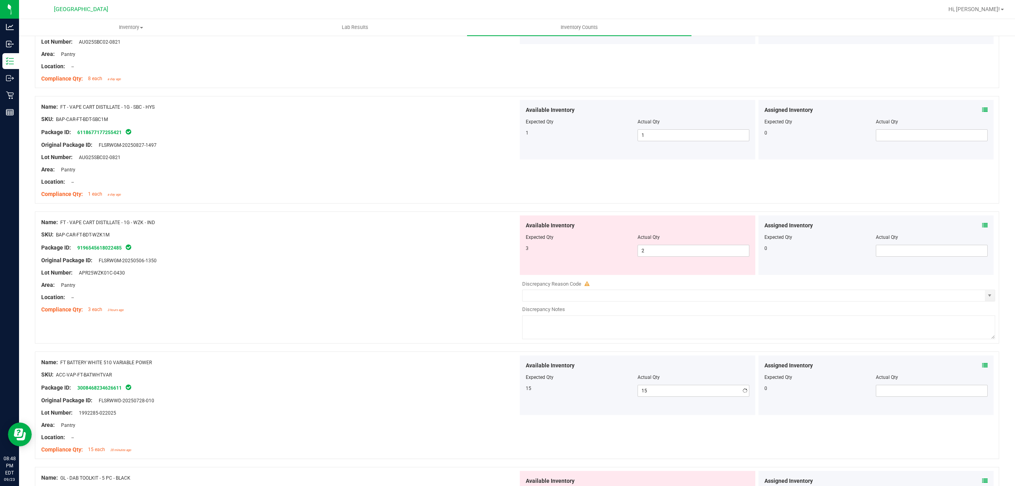
click at [335, 297] on div "Location: --" at bounding box center [279, 297] width 477 height 8
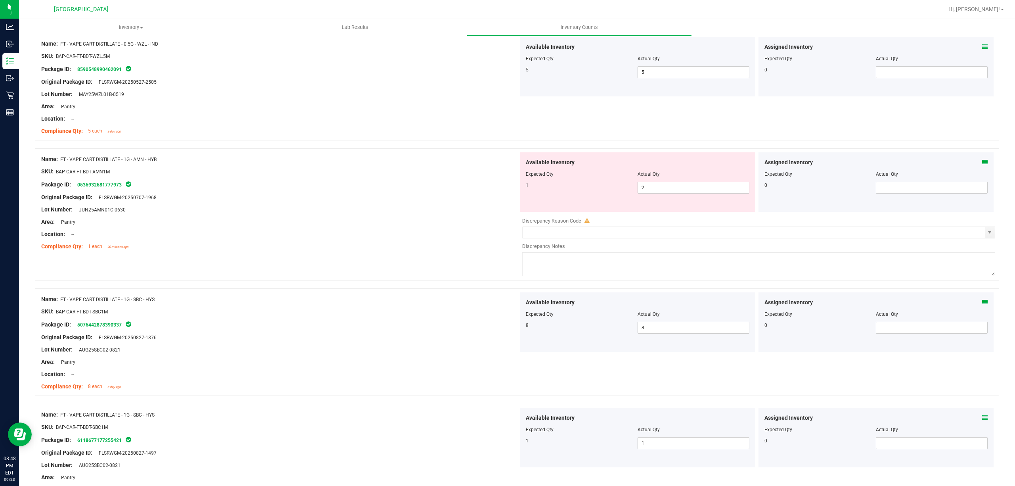
scroll to position [317, 0]
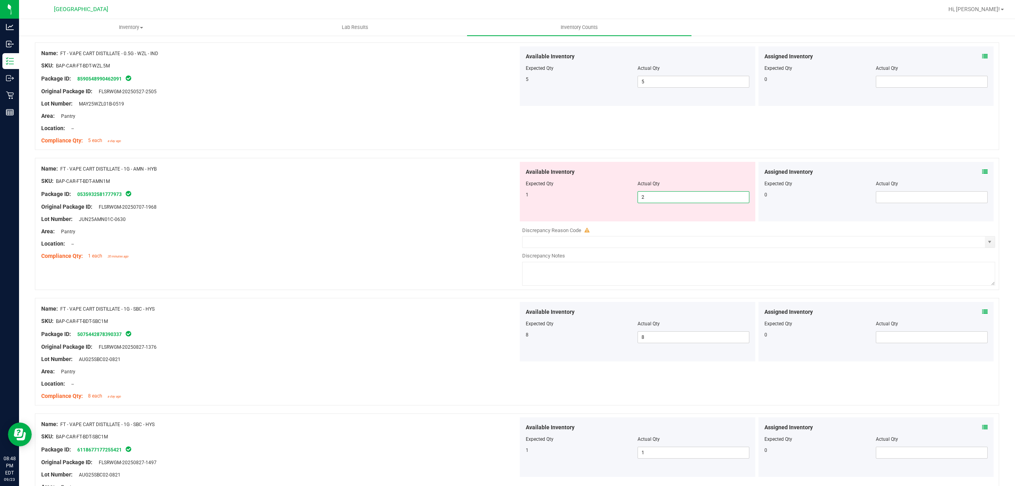
click at [662, 203] on span "2 2" at bounding box center [694, 197] width 112 height 12
type input "1"
click at [464, 203] on div "Original Package ID: FLSRWGM-20250707-1968" at bounding box center [279, 207] width 477 height 8
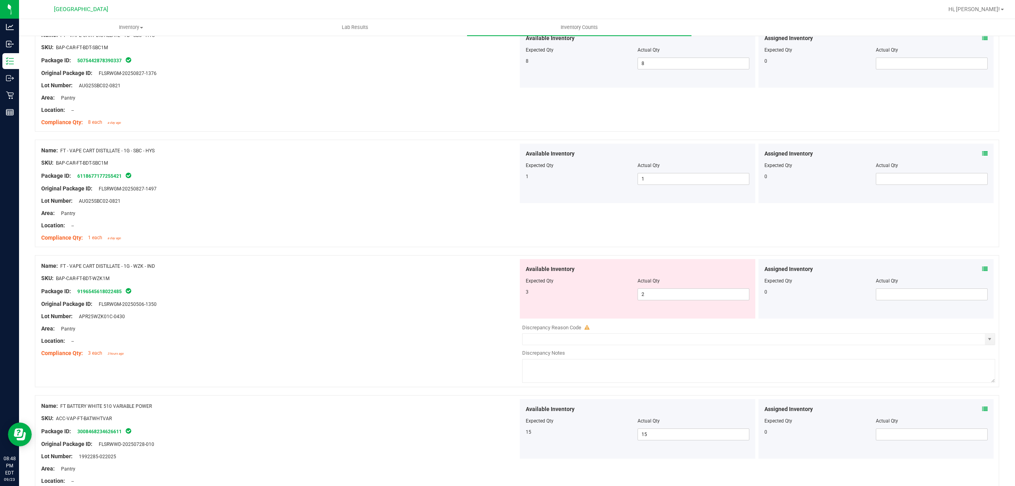
scroll to position [582, 0]
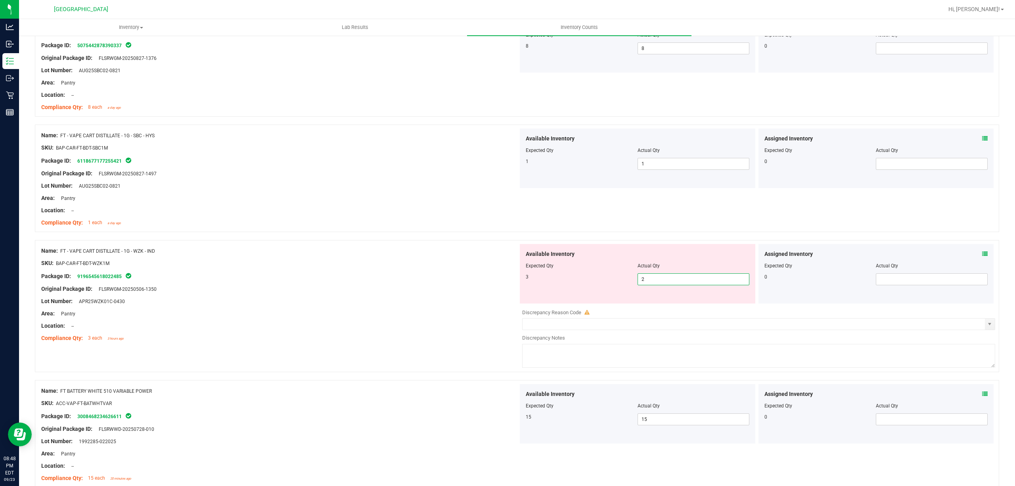
click at [654, 285] on span "2 2" at bounding box center [694, 279] width 112 height 12
type input "3"
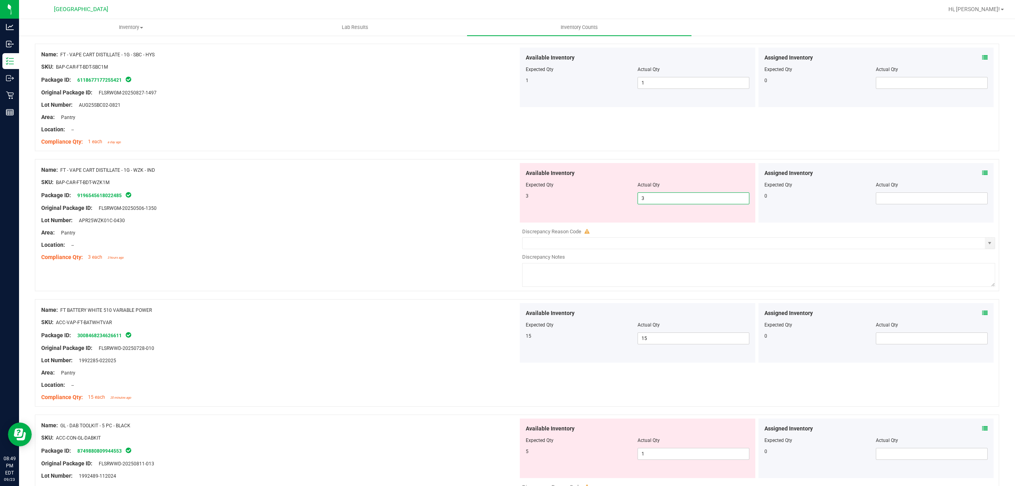
scroll to position [793, 0]
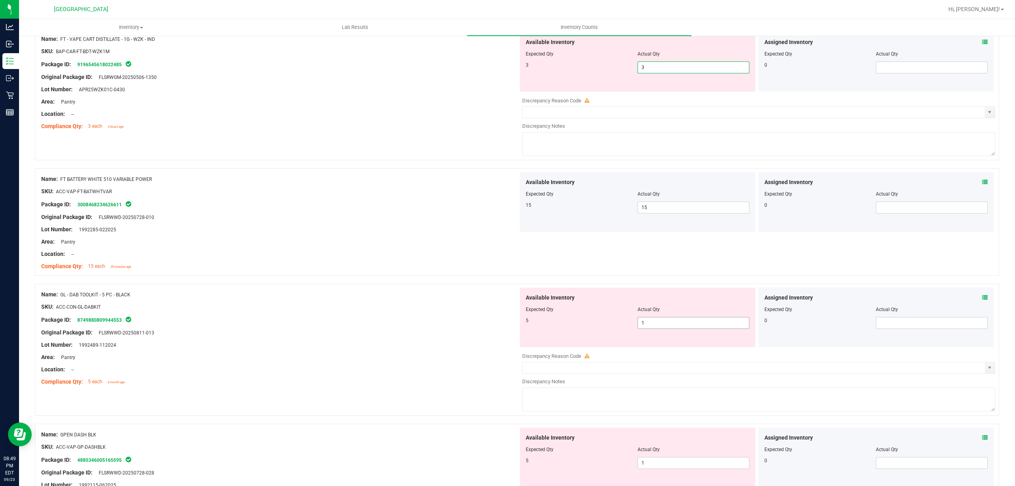
type input "3"
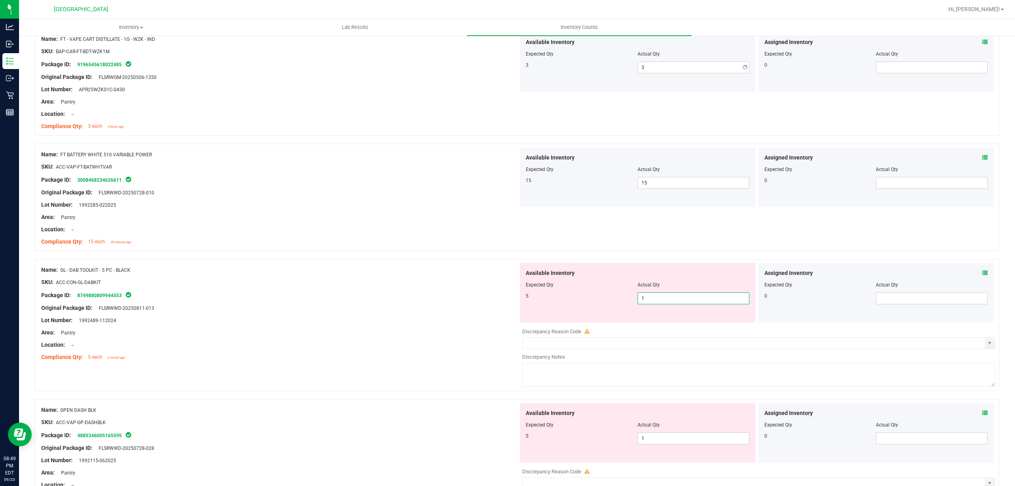
click at [676, 329] on div "Available Inventory Expected Qty Actual Qty 5 1 1" at bounding box center [756, 326] width 477 height 126
type input "5"
click at [432, 307] on div "Original Package ID: FLSRWWD-20250811-013" at bounding box center [279, 308] width 477 height 8
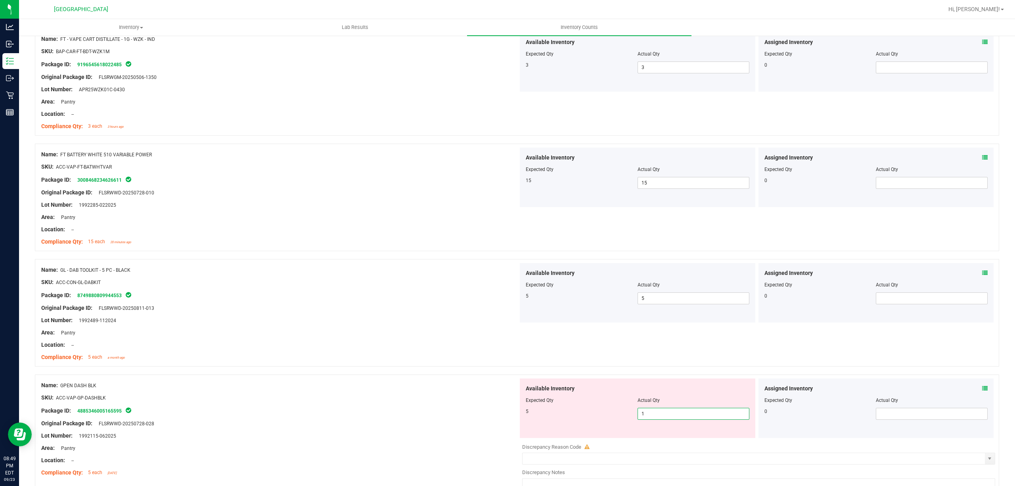
click at [711, 414] on span "1 1" at bounding box center [694, 414] width 112 height 12
type input "5"
click at [357, 312] on div "Original Package ID: FLSRWWD-20250811-013" at bounding box center [279, 308] width 477 height 8
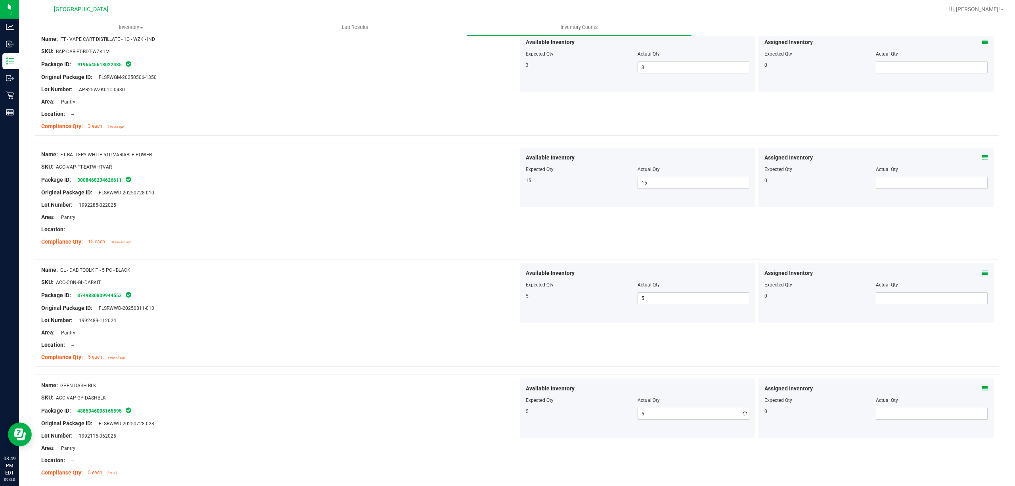
scroll to position [952, 0]
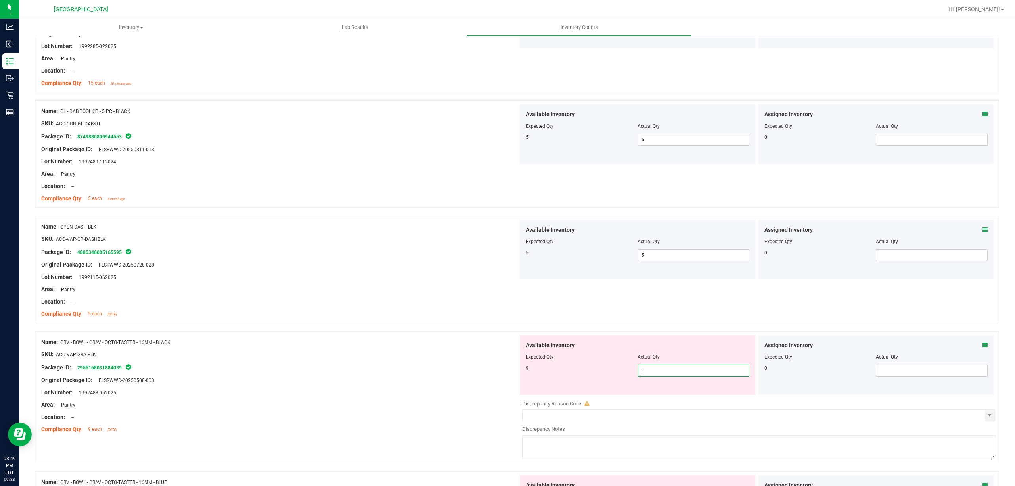
click at [665, 372] on span "1 1" at bounding box center [694, 371] width 112 height 12
type input "9"
click at [434, 344] on div "Name: GRV - BOWL - GRAV - OCTO-TASTER - 16MM - BLACK" at bounding box center [279, 342] width 477 height 8
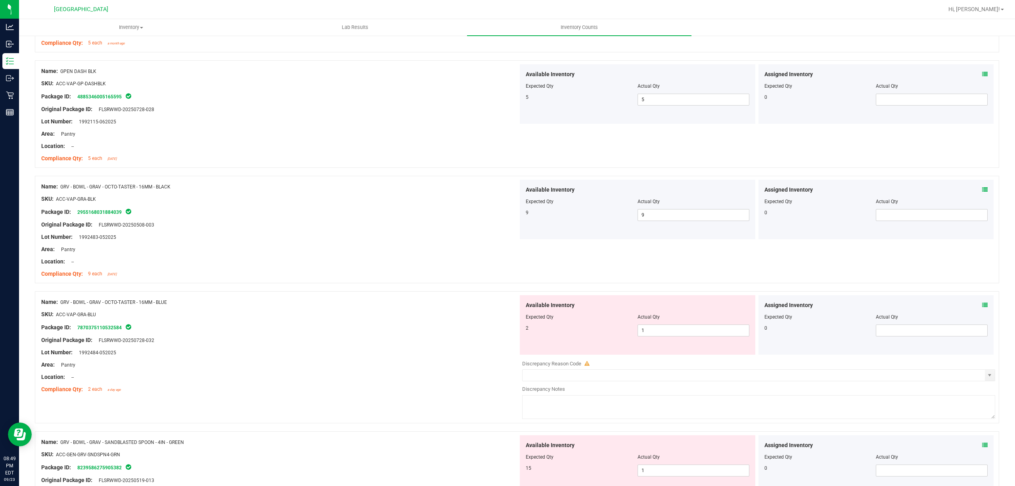
scroll to position [1111, 0]
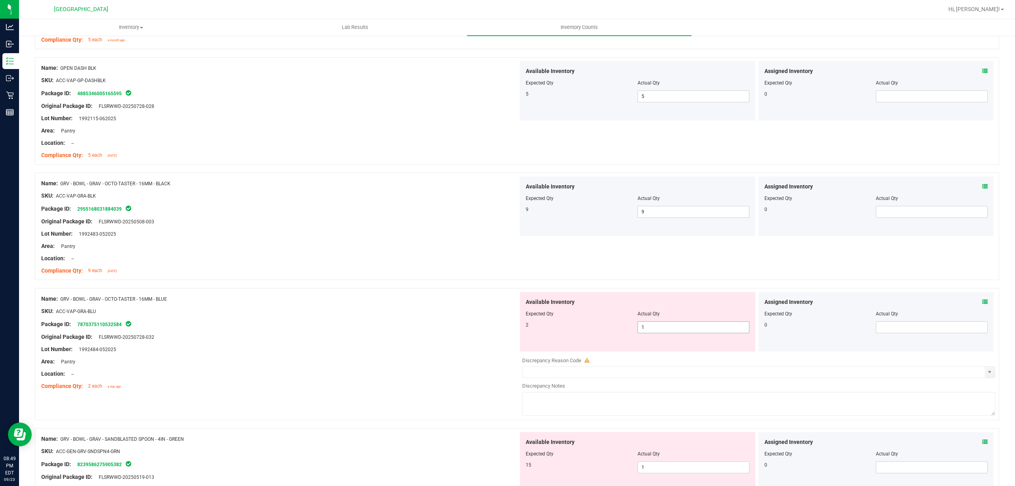
click at [652, 332] on span "1 1" at bounding box center [694, 327] width 112 height 12
type input "2"
click at [438, 270] on div "Compliance Qty: 9 each [DATE]" at bounding box center [279, 271] width 477 height 8
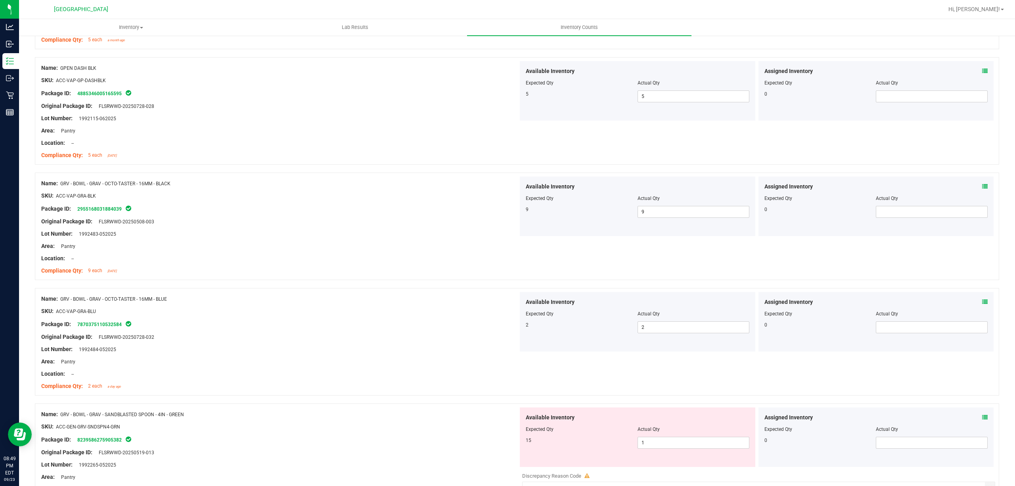
scroll to position [1163, 0]
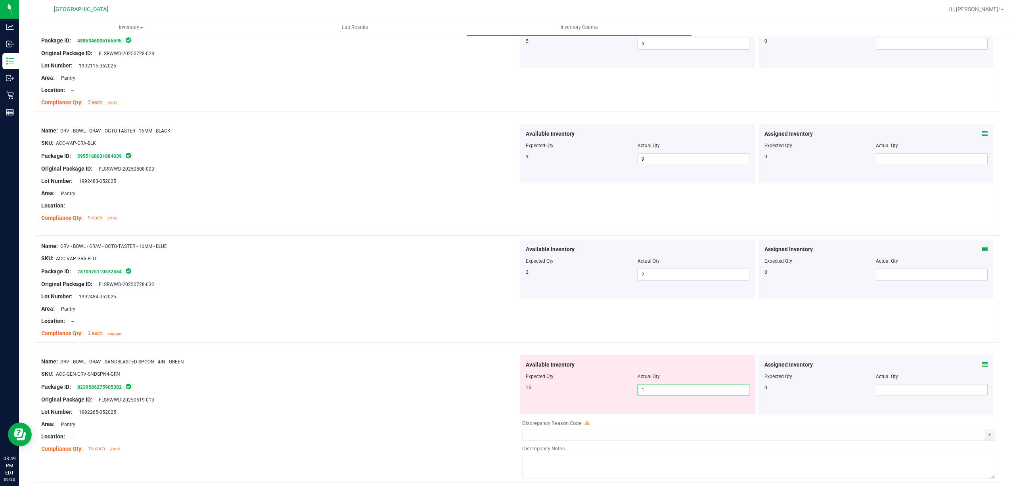
click at [660, 393] on span "1 1" at bounding box center [694, 390] width 112 height 12
type input "15"
click at [274, 334] on div "Compliance Qty: 2 each a day ago" at bounding box center [279, 333] width 477 height 8
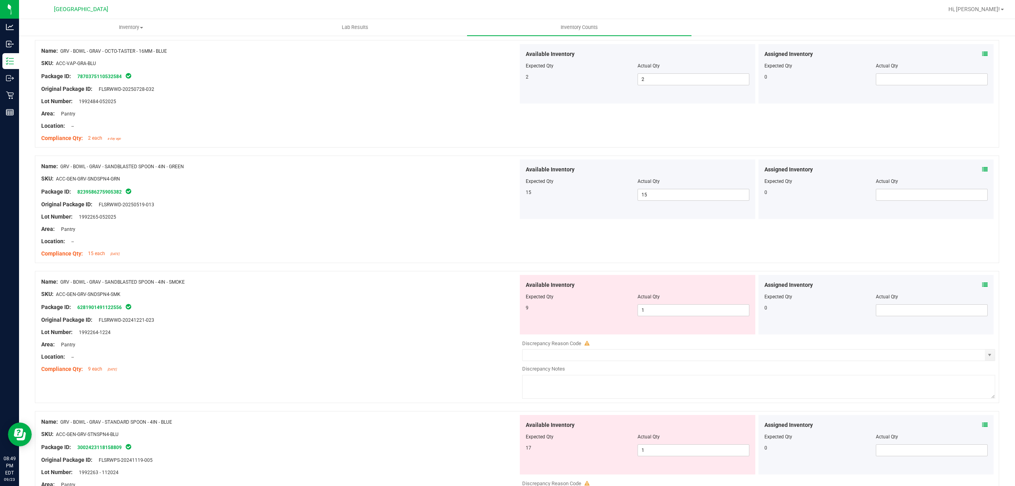
scroll to position [1375, 0]
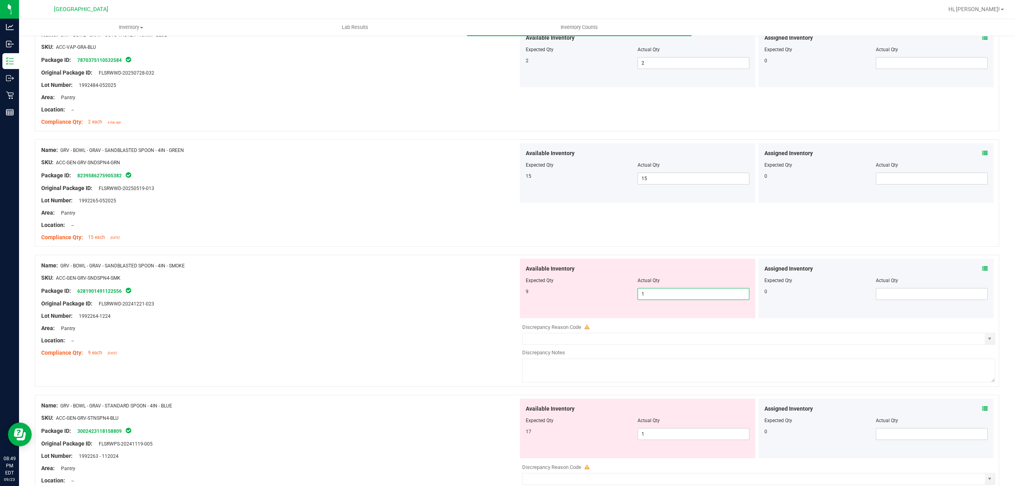
click at [653, 300] on span "1 1" at bounding box center [694, 294] width 112 height 12
type input "9"
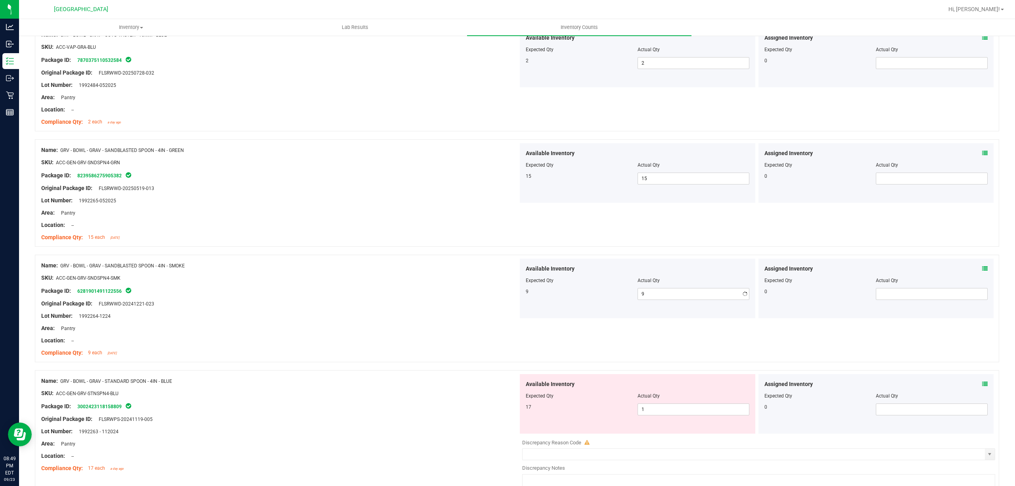
click at [386, 336] on div at bounding box center [279, 334] width 477 height 4
click at [645, 409] on span "1 1" at bounding box center [694, 409] width 112 height 12
type input "17"
click at [413, 302] on div "Original Package ID: FLSRWWD-20241221-023" at bounding box center [279, 303] width 477 height 8
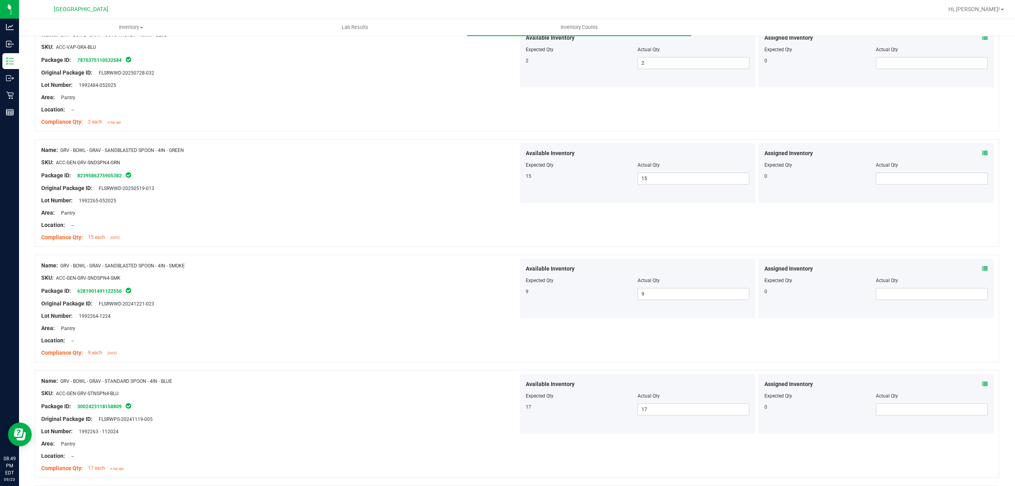
scroll to position [1481, 0]
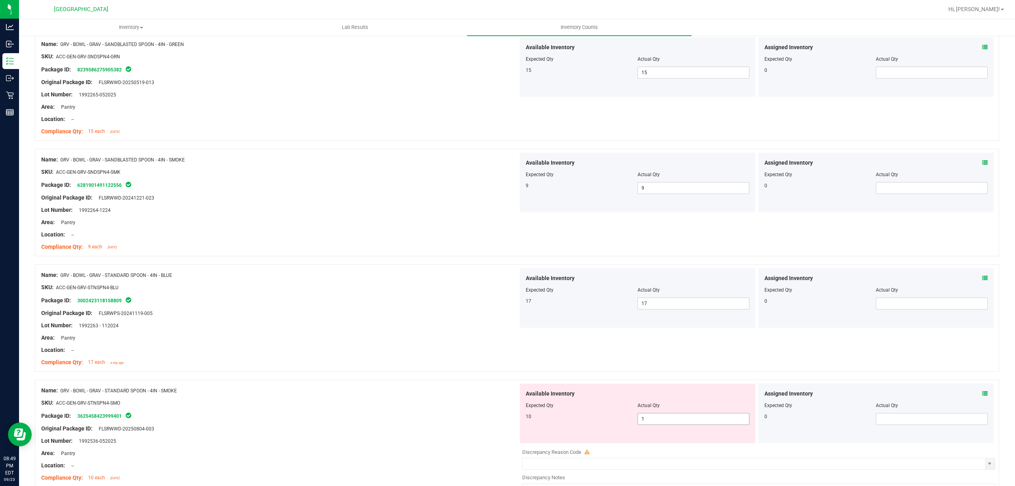
click at [657, 424] on span "1 1" at bounding box center [694, 419] width 112 height 12
type input "10"
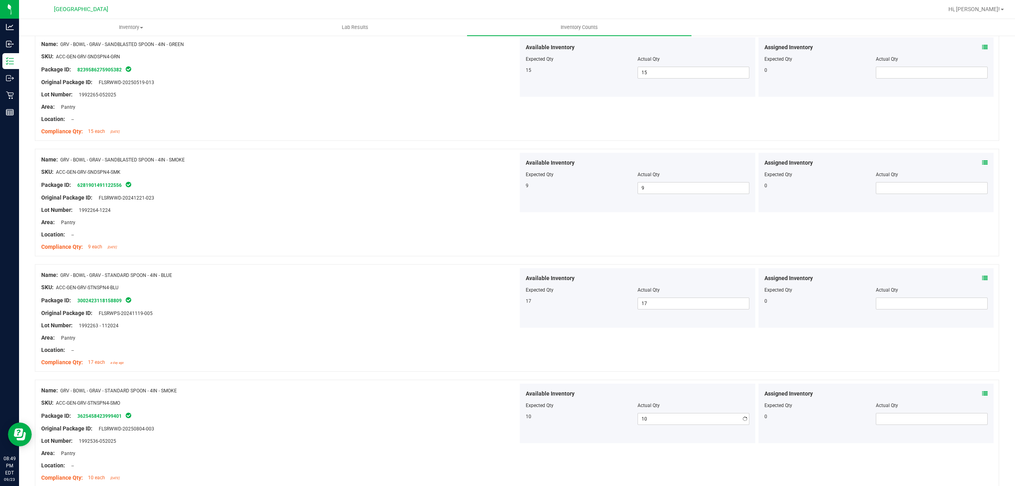
click at [435, 383] on div "Name: GRV - BOWL - GRAV - STANDARD SPOON - 4IN - SMOKE SKU: ACC-GEN-GRV-STNSPN4…" at bounding box center [517, 433] width 965 height 107
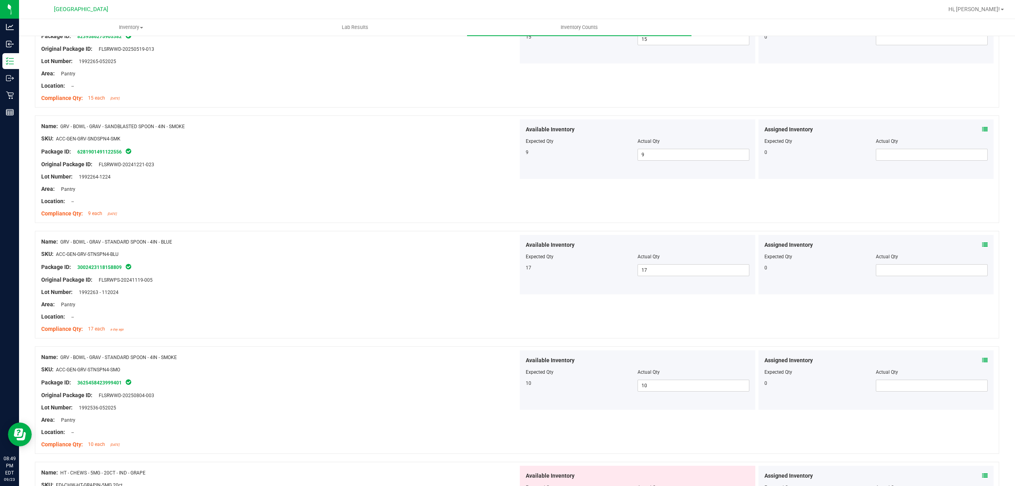
scroll to position [1692, 0]
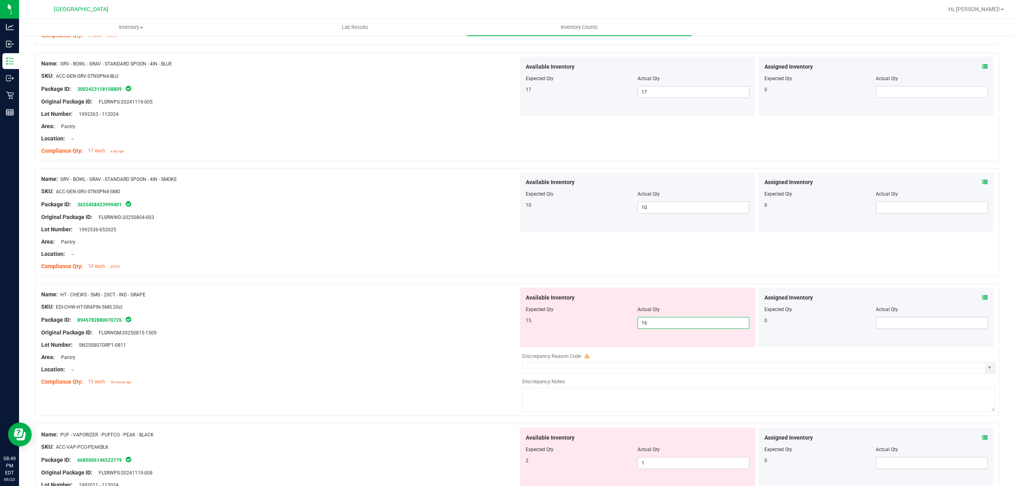
click at [668, 329] on span "16 16" at bounding box center [694, 323] width 112 height 12
type input "15"
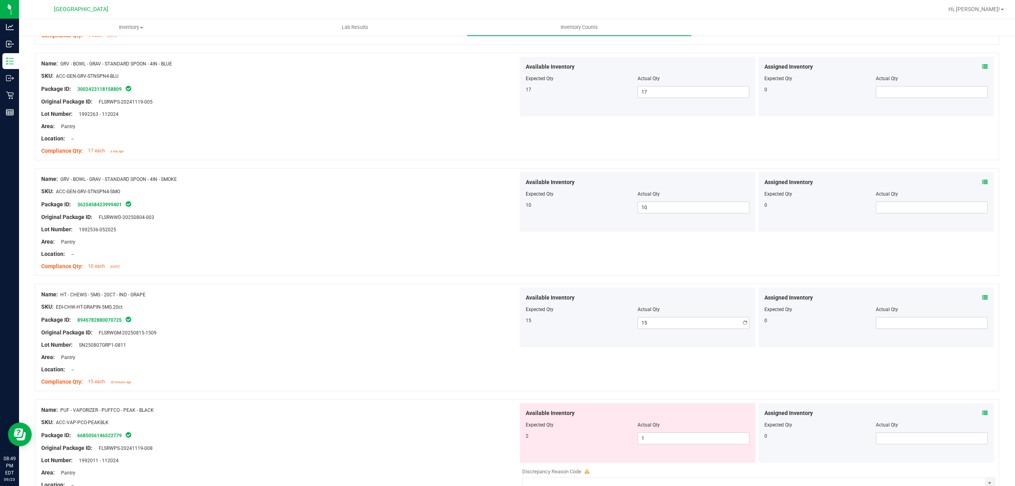
click at [416, 333] on div "Original Package ID: FLSRWGM-20250815-1509" at bounding box center [279, 332] width 477 height 8
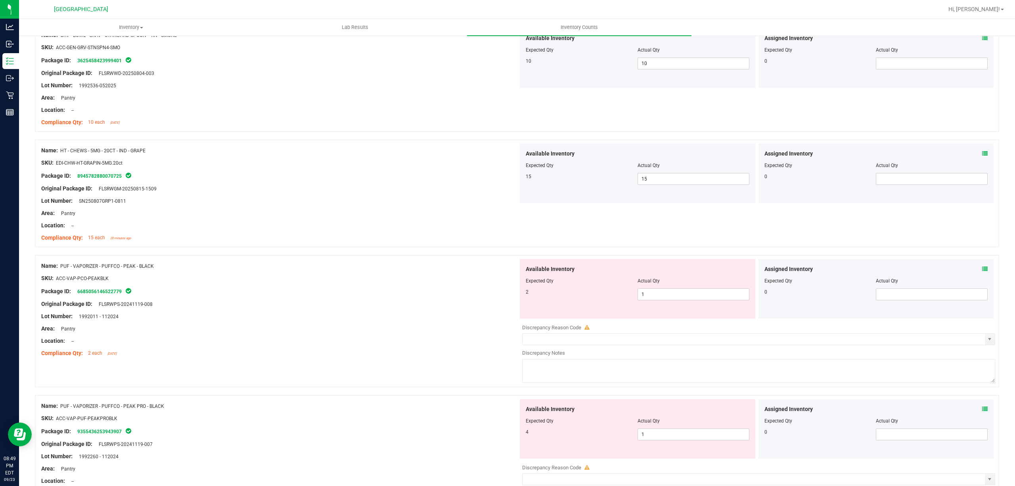
scroll to position [1851, 0]
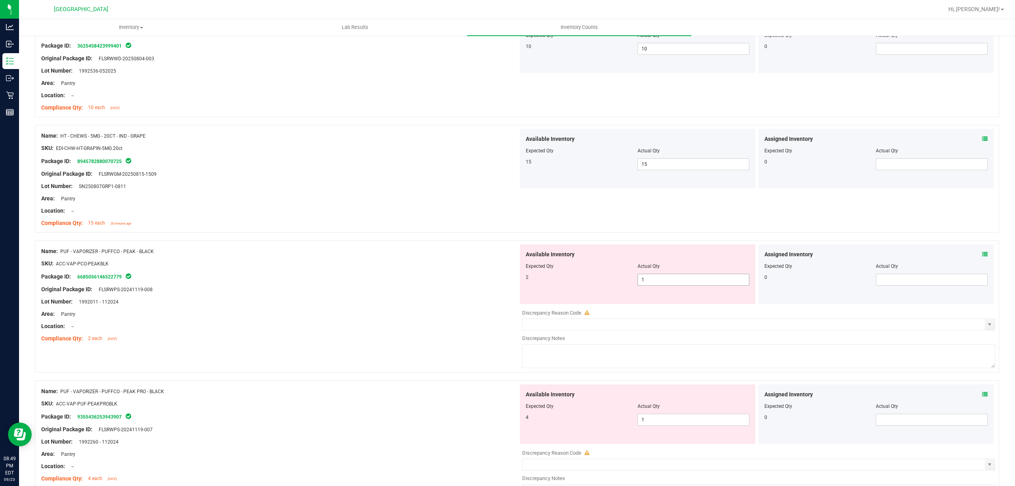
click at [646, 280] on span "1 1" at bounding box center [694, 280] width 112 height 12
type input "2"
click at [267, 268] on div "SKU: ACC-VAP-PCO-PEAKBLK" at bounding box center [279, 263] width 477 height 8
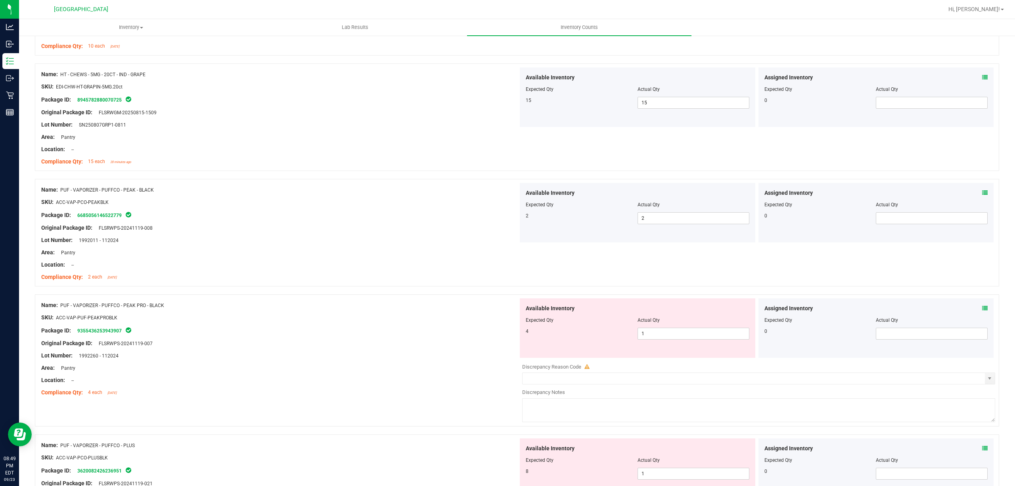
scroll to position [2010, 0]
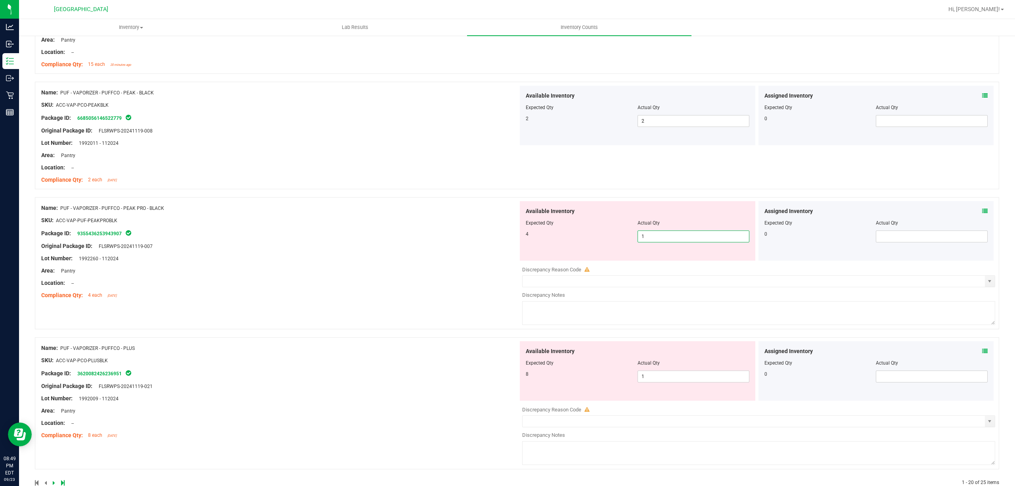
click at [656, 242] on span "1 1" at bounding box center [694, 236] width 112 height 12
type input "4"
click at [459, 279] on div at bounding box center [279, 277] width 477 height 4
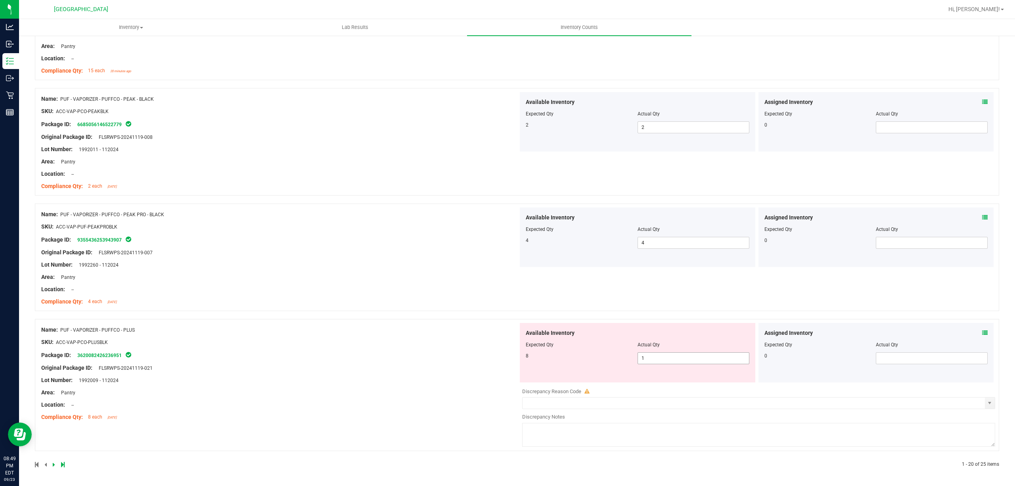
click at [678, 355] on span "1 1" at bounding box center [694, 358] width 112 height 12
type input "8"
click at [220, 243] on div "Name: PUF - VAPORIZER - PUFFCO - PEAK PRO - BLACK SKU: ACC-VAP-PUF-PEAKPROBLK P…" at bounding box center [279, 257] width 477 height 101
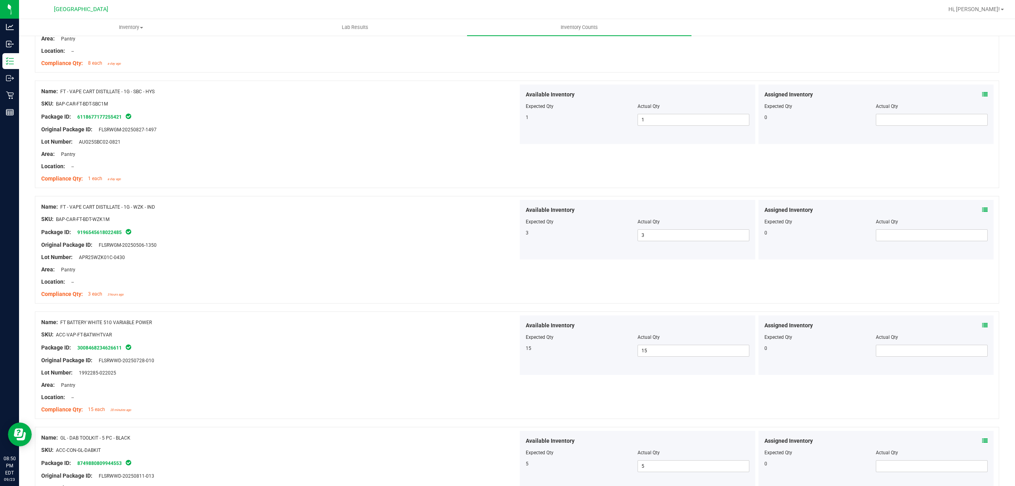
scroll to position [635, 0]
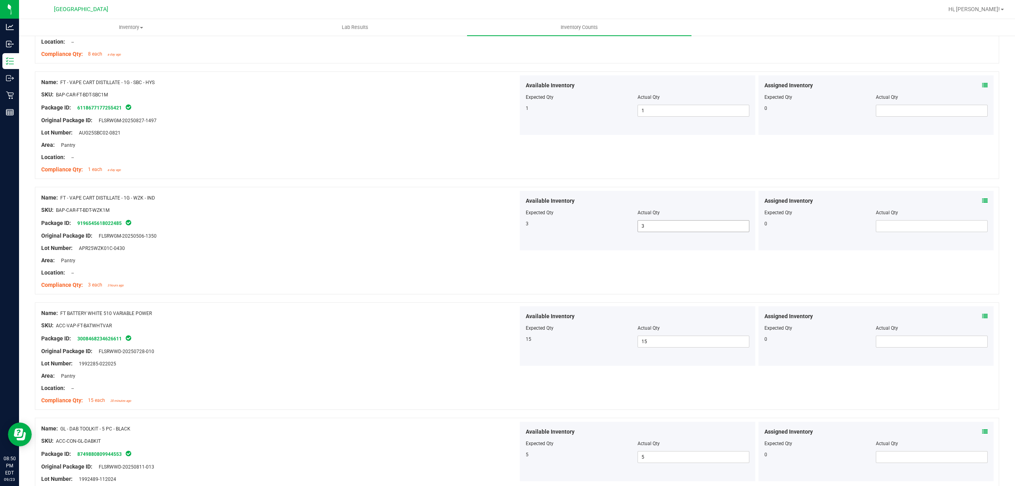
click at [649, 228] on span "3 3" at bounding box center [694, 226] width 112 height 12
type input "2"
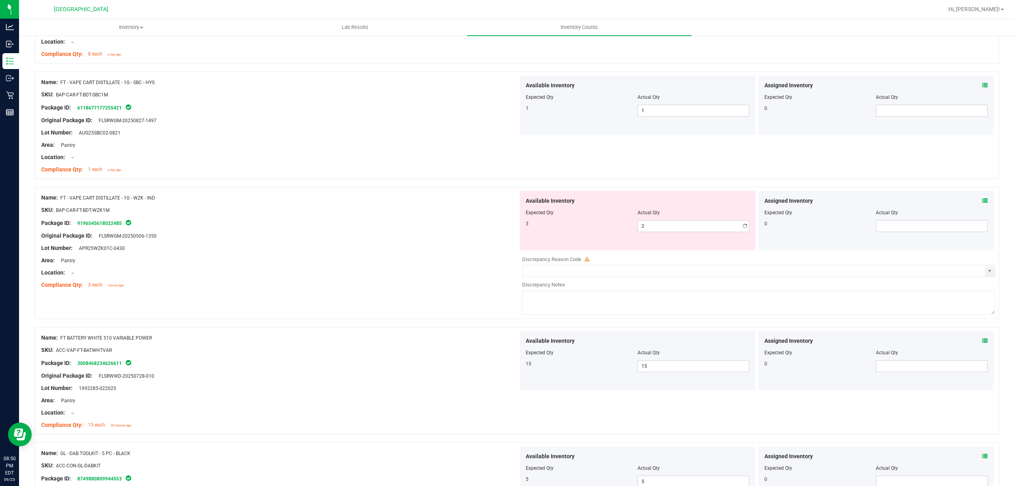
click at [349, 235] on div "Original Package ID: FLSRWGM-20250506-1350" at bounding box center [279, 236] width 477 height 8
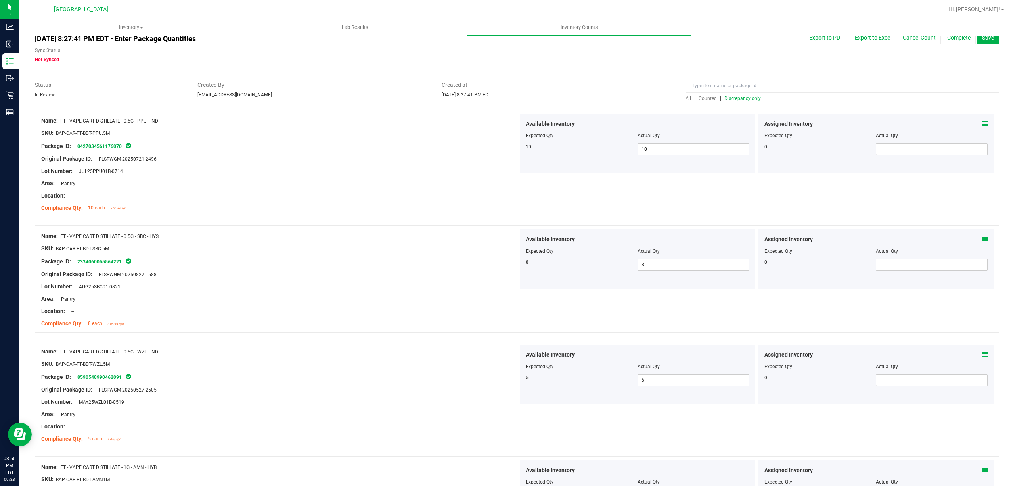
scroll to position [0, 0]
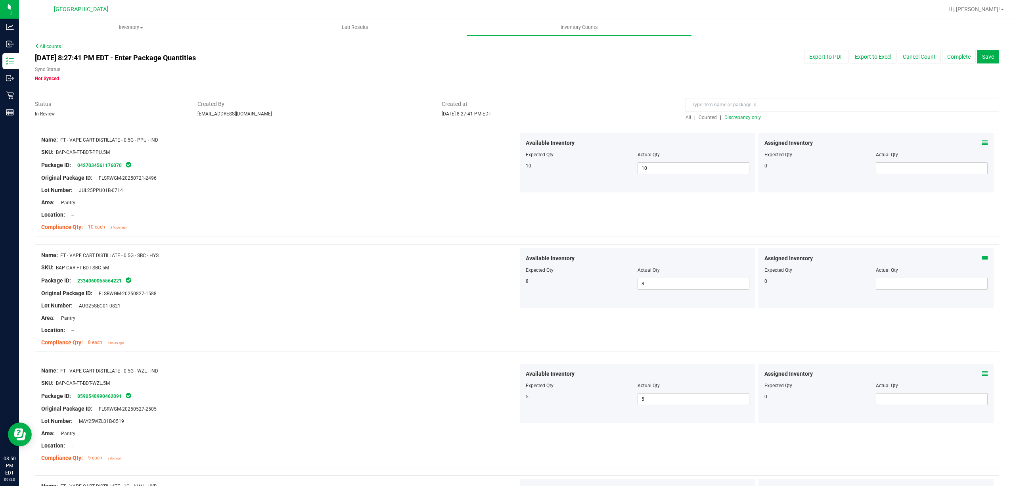
click at [730, 119] on span "Discrepancy only" at bounding box center [743, 118] width 36 height 6
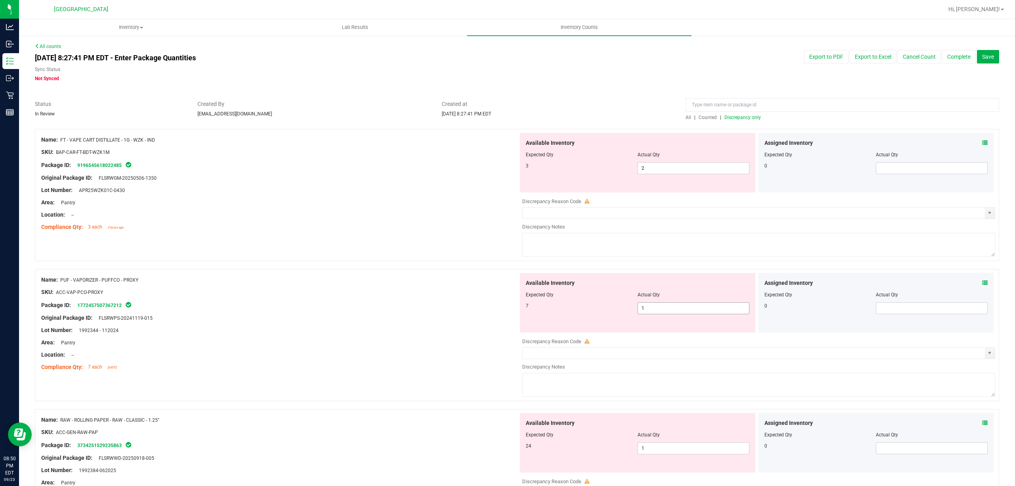
click at [659, 313] on span "1 1" at bounding box center [694, 308] width 112 height 12
type input "7"
click at [424, 308] on div "Package ID: 1772457507367212" at bounding box center [279, 305] width 477 height 10
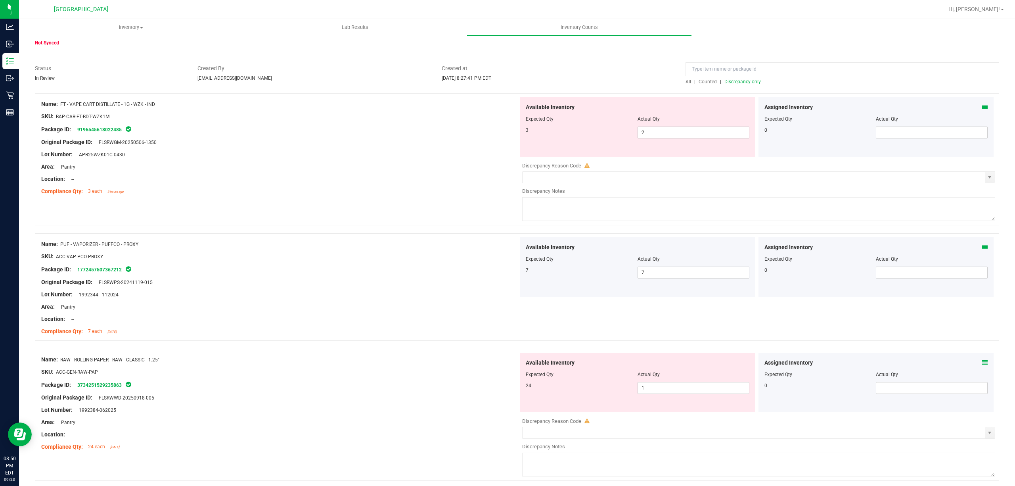
scroll to position [53, 0]
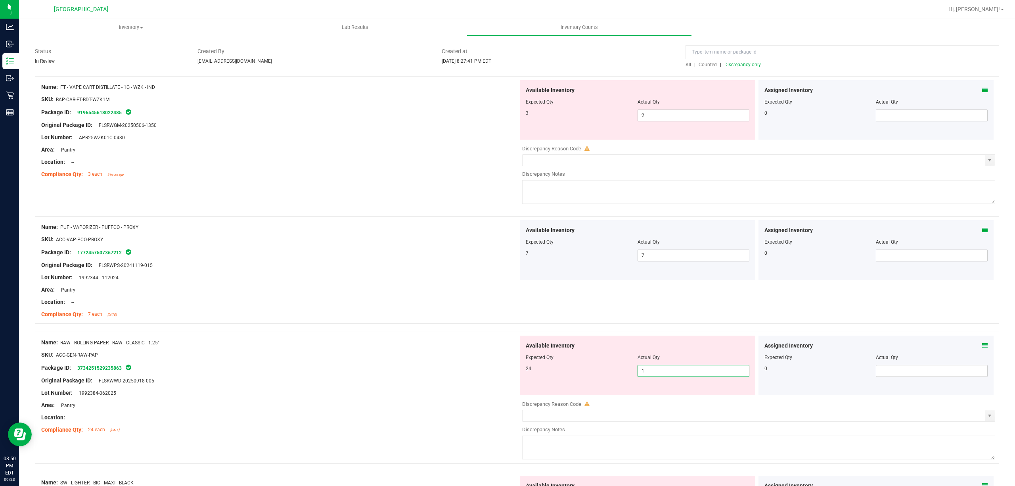
click at [685, 374] on span "1 1" at bounding box center [694, 371] width 112 height 12
type input "24"
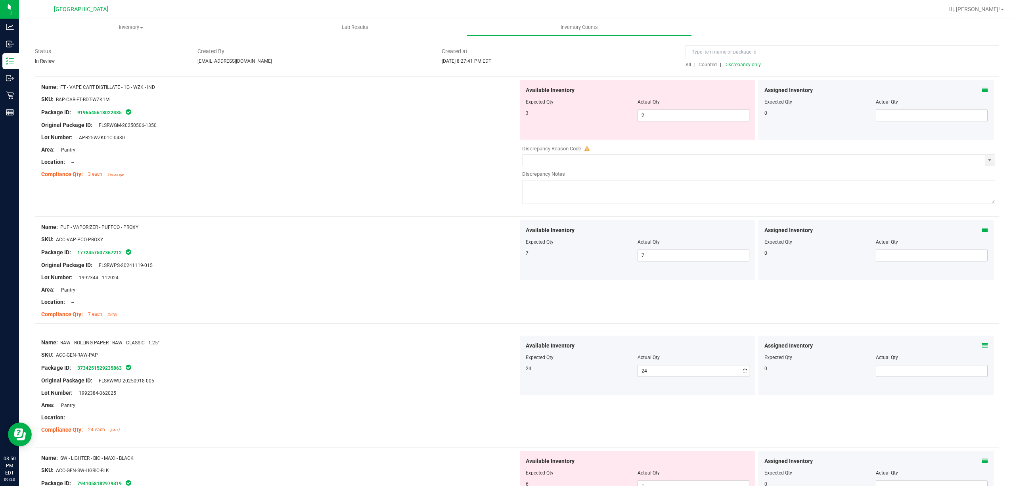
click at [351, 291] on div "Area: Pantry" at bounding box center [279, 290] width 477 height 8
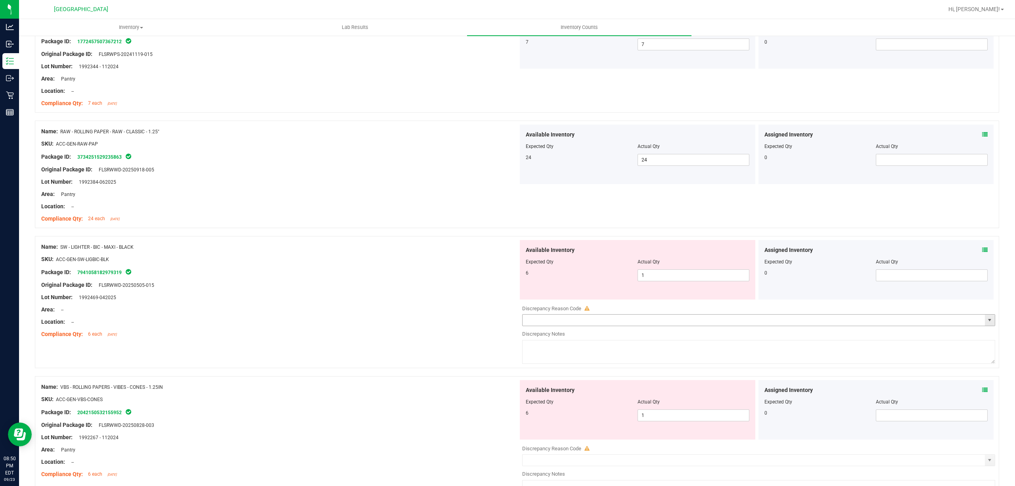
scroll to position [264, 0]
click at [663, 273] on span "1 1" at bounding box center [694, 275] width 112 height 12
type input "6"
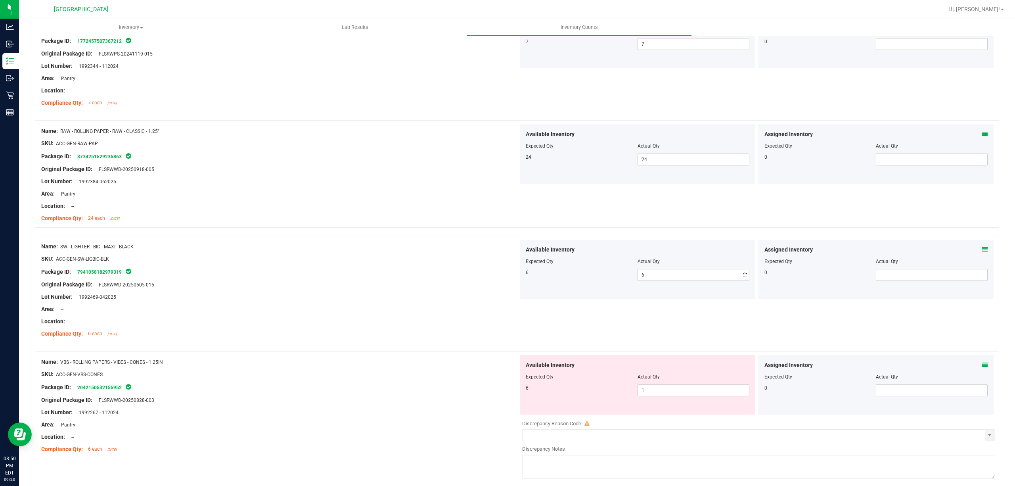
click at [259, 202] on div "Location: --" at bounding box center [279, 206] width 477 height 8
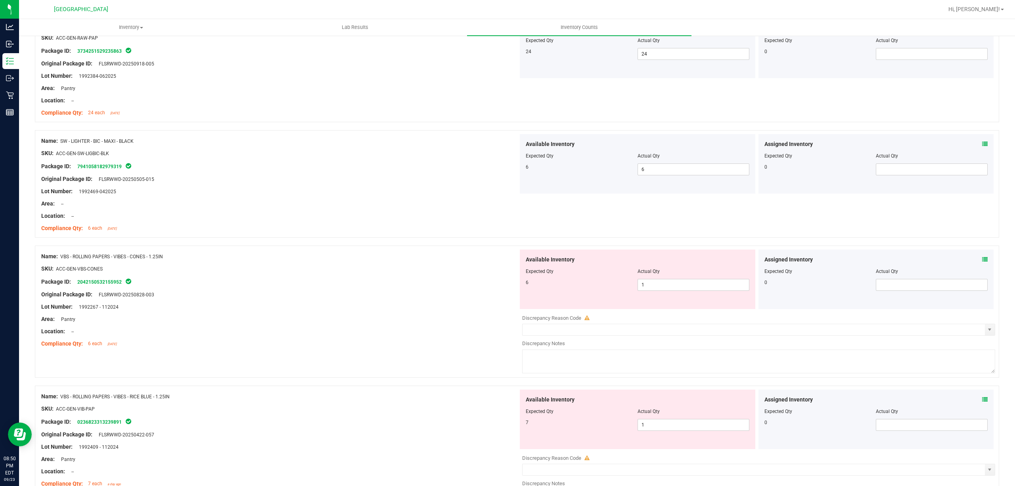
scroll to position [370, 0]
drag, startPoint x: 686, startPoint y: 288, endPoint x: 681, endPoint y: 288, distance: 4.8
click at [686, 286] on span "1 1" at bounding box center [694, 284] width 112 height 12
type input "6"
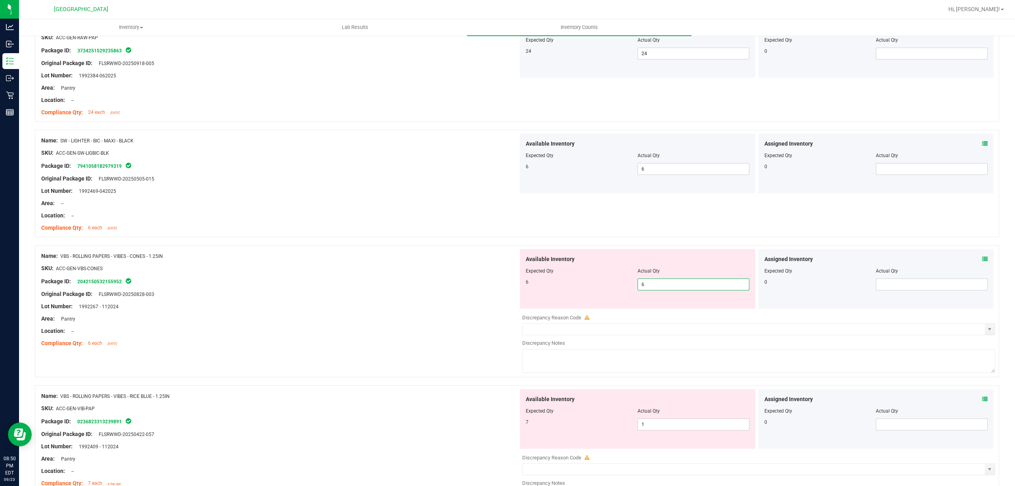
click at [347, 301] on div at bounding box center [279, 300] width 477 height 4
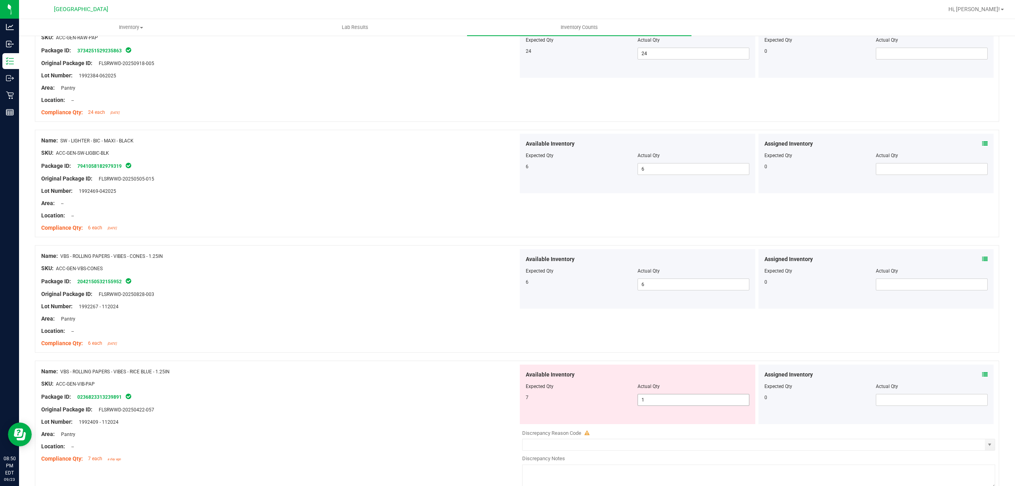
click at [676, 400] on span "1 1" at bounding box center [694, 400] width 112 height 12
type input "7"
click at [379, 332] on div "Location: --" at bounding box center [279, 331] width 477 height 8
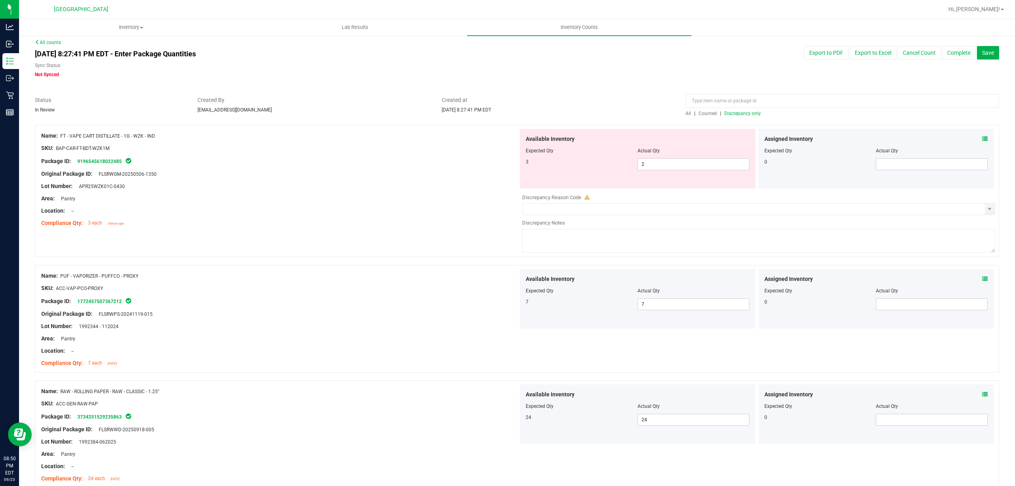
scroll to position [0, 0]
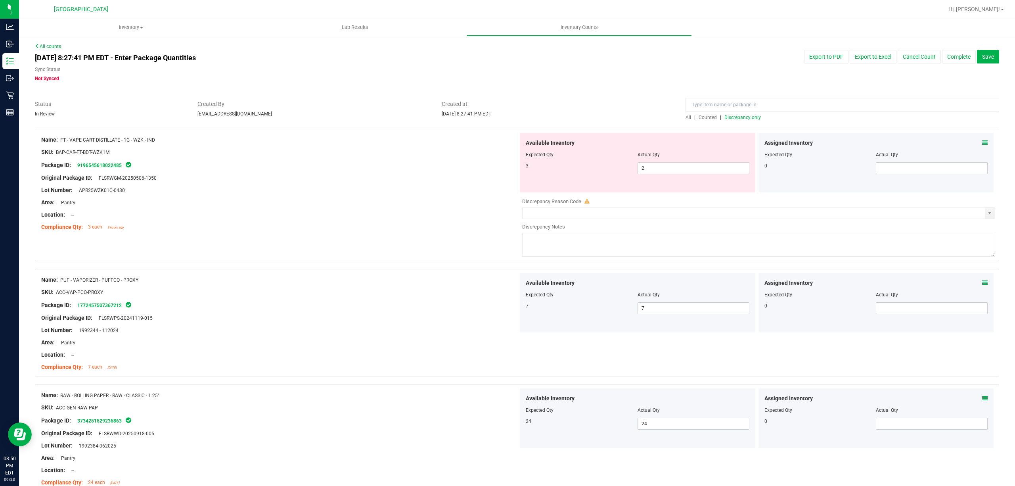
click at [735, 115] on span "Discrepancy only" at bounding box center [743, 118] width 36 height 6
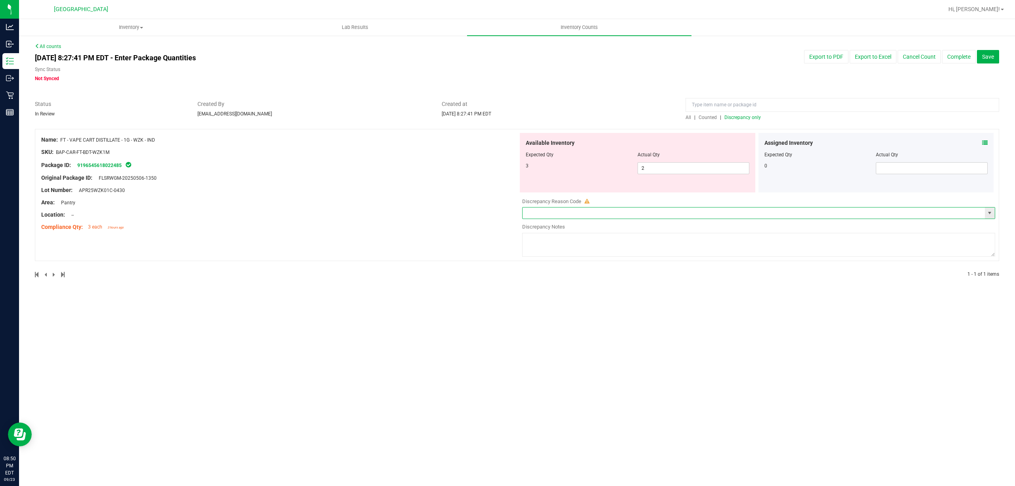
click at [562, 211] on input "text" at bounding box center [754, 212] width 463 height 11
click at [579, 210] on input "text" at bounding box center [754, 212] width 463 height 11
click at [992, 212] on span "select" at bounding box center [990, 213] width 6 height 6
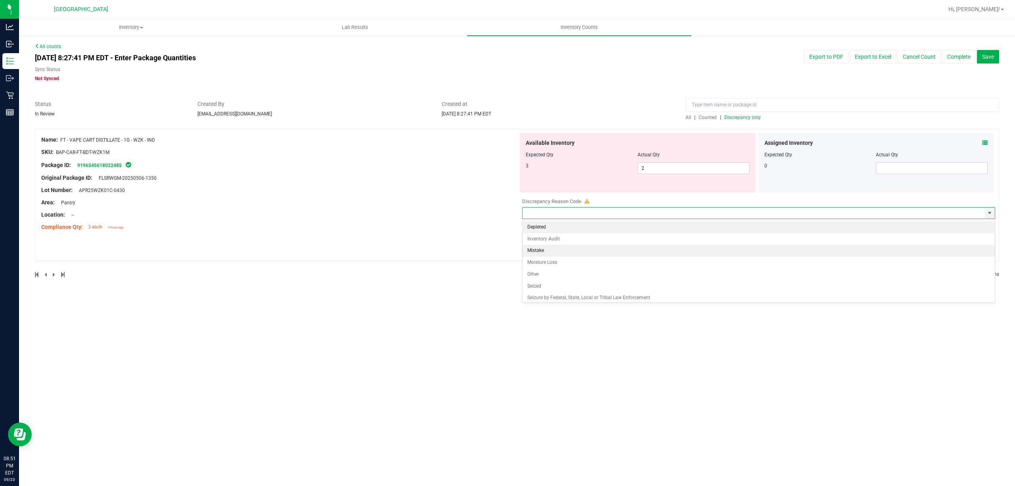
click at [529, 251] on li "Mistake" at bounding box center [759, 251] width 472 height 12
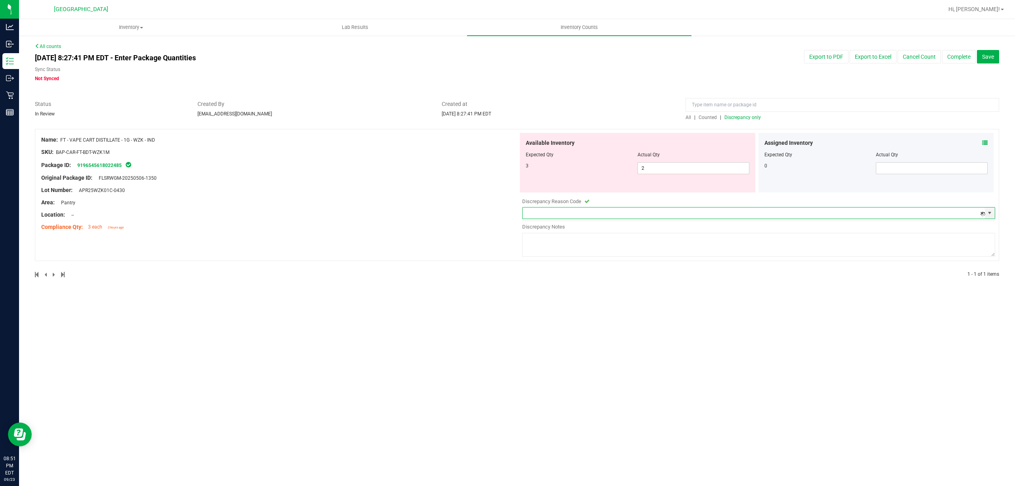
type input "Mistake"
click at [573, 245] on textarea at bounding box center [758, 245] width 473 height 24
type textarea "vape cart could not be located will investigate ME PSL"
click at [351, 307] on div "Inventory All packages All inventory Waste log Create inventory Lab Results Inv…" at bounding box center [517, 252] width 996 height 467
click at [754, 118] on span "Discrepancy only" at bounding box center [743, 118] width 36 height 6
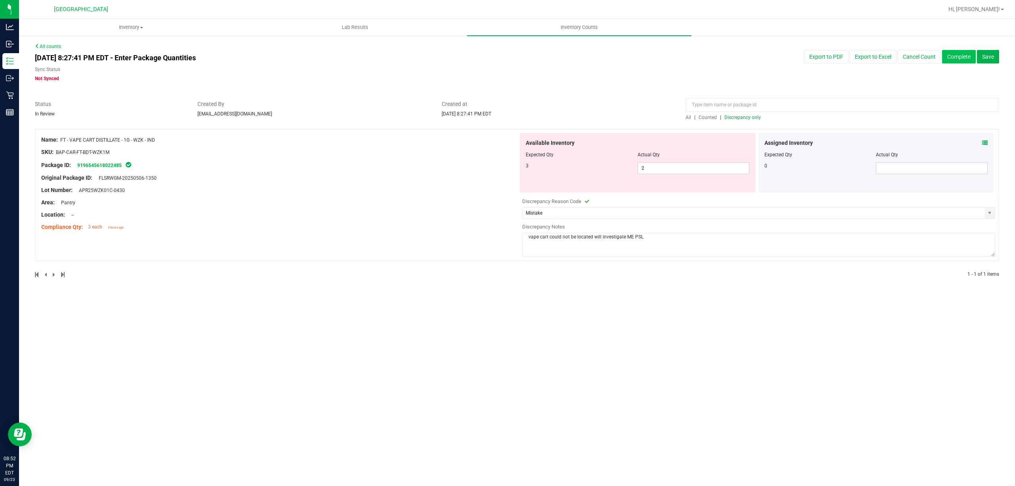
click at [949, 57] on button "Complete" at bounding box center [959, 56] width 34 height 13
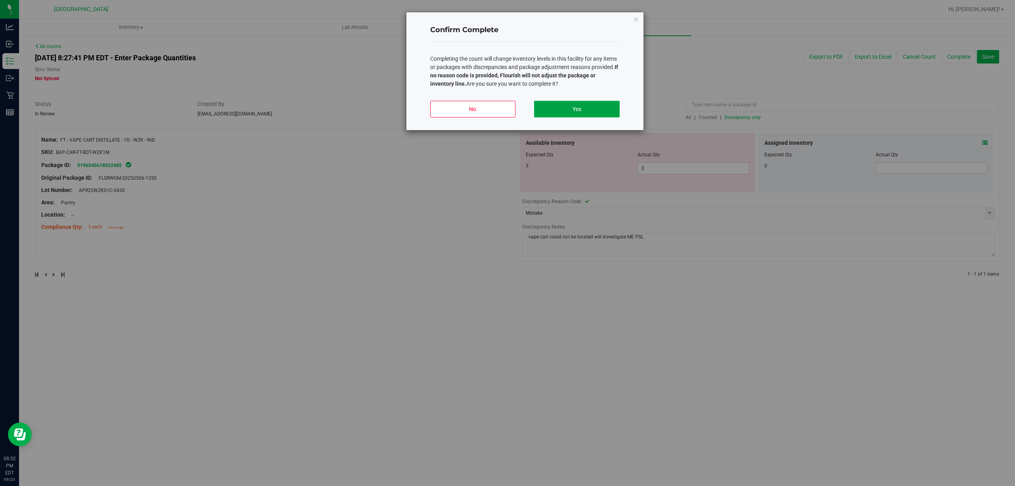
click at [578, 111] on button "Yes" at bounding box center [576, 109] width 85 height 17
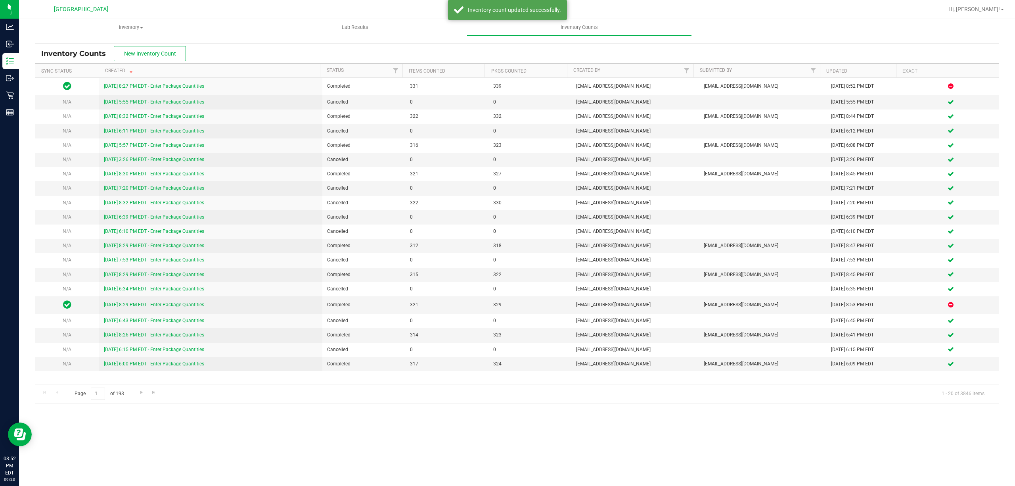
click at [977, 16] on div "Hi, [PERSON_NAME]!" at bounding box center [977, 9] width 62 height 14
click at [983, 9] on span "Hi, [PERSON_NAME]!" at bounding box center [975, 9] width 52 height 6
click at [973, 69] on span "Sign Out" at bounding box center [974, 70] width 23 height 8
